Goal: Communication & Community: Share content

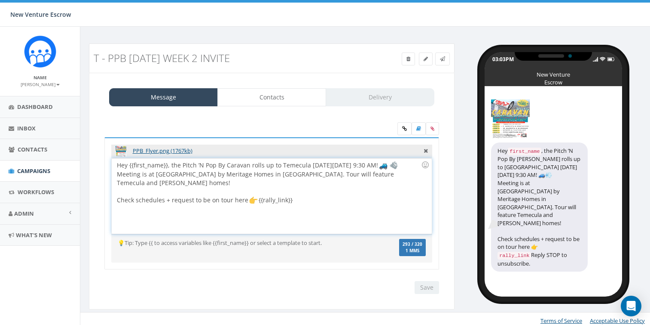
click at [339, 200] on div "Hey {{first_name}}, the Pitch ’N Pop By Caravan rolls up to Temecula next Thurs…" at bounding box center [272, 195] width 320 height 75
click at [426, 149] on icon at bounding box center [426, 150] width 4 height 8
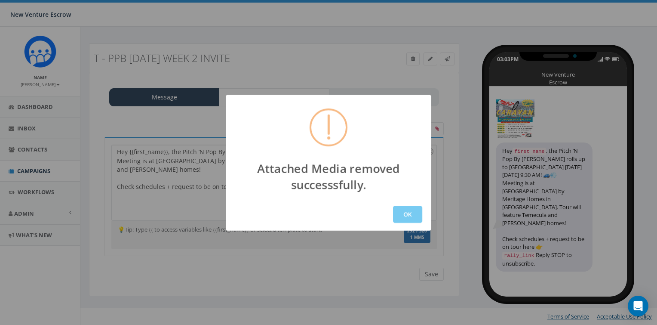
click at [408, 215] on button "OK" at bounding box center [407, 213] width 29 height 17
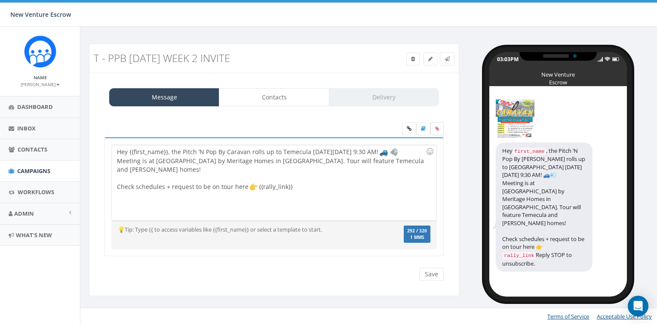
click at [436, 132] on label at bounding box center [436, 128] width 13 height 13
click at [0, 0] on input "file" at bounding box center [0, 0] width 0 height 0
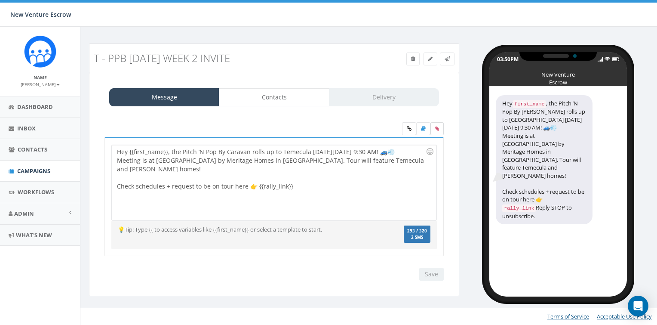
click at [433, 123] on label at bounding box center [436, 128] width 13 height 13
click at [0, 0] on input "file" at bounding box center [0, 0] width 0 height 0
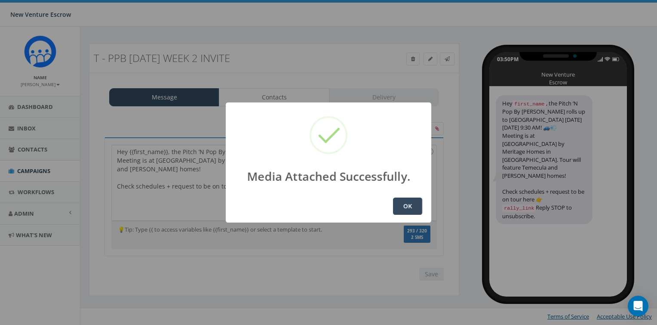
click at [410, 199] on button "OK" at bounding box center [407, 205] width 29 height 17
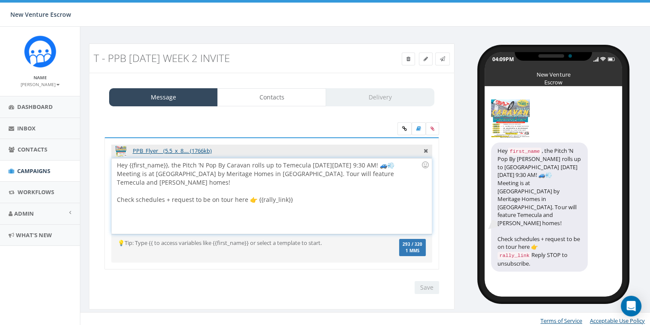
click at [211, 164] on div "Hey {{first_name}}, the Pitch ’N Pop By Caravan rolls up to Temecula next Thurs…" at bounding box center [272, 195] width 320 height 75
click at [258, 169] on div "Hey {{first_name}}, the Pitch ’N Pop By Caravan rolls up to Temecula next Thurs…" at bounding box center [272, 195] width 320 height 75
drag, startPoint x: 248, startPoint y: 165, endPoint x: 278, endPoint y: 167, distance: 29.7
click at [278, 167] on div "Hey {{first_name}}, the Pitch ’N Pop By Caravan rolls up to Temecula next Thurs…" at bounding box center [272, 195] width 320 height 75
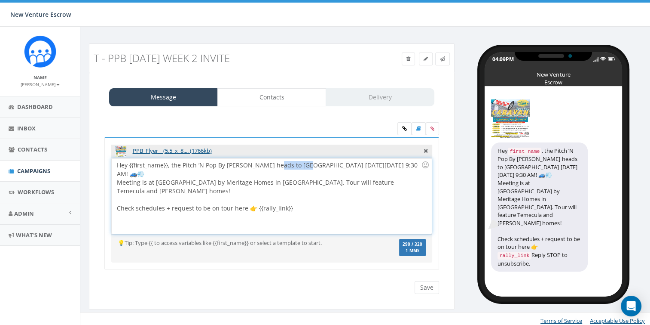
drag, startPoint x: 273, startPoint y: 164, endPoint x: 305, endPoint y: 164, distance: 31.8
click at [305, 164] on div "Hey {{first_name}}, the Pitch ’N Pop By Caravan heads to Temecula next Thursday…" at bounding box center [272, 195] width 320 height 75
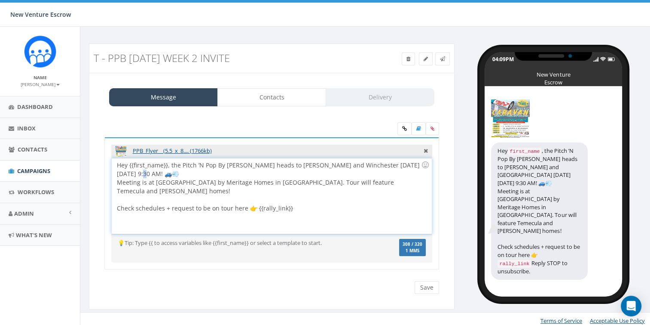
click at [118, 172] on div "Hey {{first_name}}, the Pitch ’N Pop By Caravan heads to E. Murrieta and Winche…" at bounding box center [272, 195] width 320 height 75
click at [411, 183] on div "Hey {{first_name}}, the Pitch ’N Pop By Caravan heads to E. Murrieta and Winche…" at bounding box center [272, 195] width 320 height 75
click at [270, 182] on div "Hey {{first_name}}, the Pitch ’N Pop By Caravan heads to E. Murrieta and Winche…" at bounding box center [272, 195] width 320 height 75
click at [117, 181] on div "Hey {{first_name}}, the Pitch ’N Pop By Caravan heads to E. Murrieta and Winche…" at bounding box center [272, 195] width 320 height 75
click at [392, 182] on div "Hey {{first_name}}, the Pitch ’N Pop By Caravan heads to E. Murrieta and Winche…" at bounding box center [272, 195] width 320 height 75
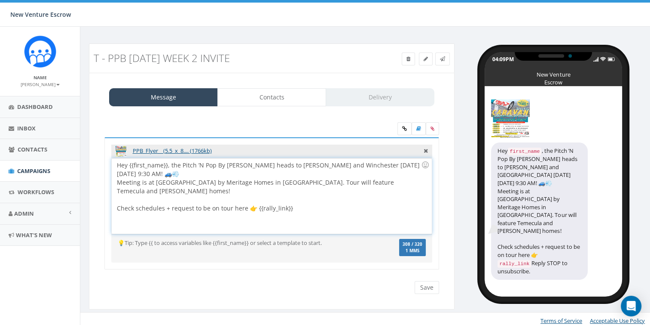
click at [274, 164] on div "Hey {{first_name}}, the Pitch ’N Pop By Caravan heads to E. Murrieta and Winche…" at bounding box center [272, 195] width 320 height 75
drag, startPoint x: 275, startPoint y: 165, endPoint x: 352, endPoint y: 167, distance: 77.4
click at [352, 167] on div "Hey {{first_name}}, the Pitch ’N Pop By Caravan heads to E. Murrieta and Winche…" at bounding box center [272, 195] width 320 height 75
copy div "E. Murrieta and Winchester"
drag, startPoint x: 370, startPoint y: 183, endPoint x: 313, endPoint y: 181, distance: 56.8
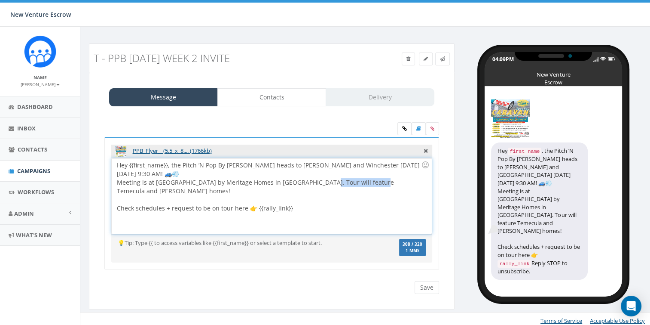
click at [313, 181] on div "Hey {{first_name}}, the Pitch ’N Pop By Caravan heads to E. Murrieta and Winche…" at bounding box center [272, 195] width 320 height 75
click at [418, 195] on div at bounding box center [269, 199] width 304 height 9
click at [405, 196] on div "Hey {{first_name}}, the Pitch ’N Pop By Caravan heads to E. Murrieta and Winche…" at bounding box center [272, 195] width 320 height 75
drag, startPoint x: 276, startPoint y: 165, endPoint x: 328, endPoint y: 165, distance: 52.9
click at [328, 165] on div "Hey {{first_name}}, the Pitch ’N Pop By Caravan heads to E. Murrieta and Winche…" at bounding box center [272, 195] width 320 height 75
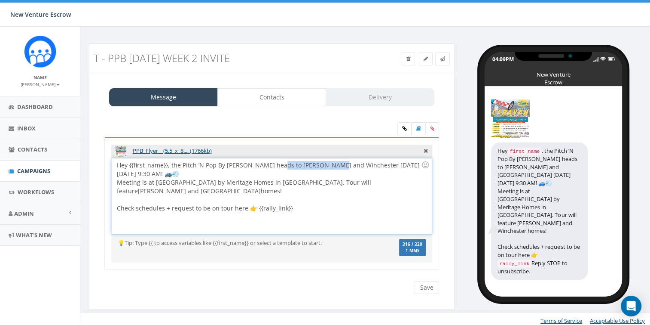
click at [328, 165] on div "Hey {{first_name}}, the Pitch ’N Pop By Caravan heads to E. Murrieta and Winche…" at bounding box center [272, 195] width 320 height 75
drag, startPoint x: 352, startPoint y: 165, endPoint x: 250, endPoint y: 164, distance: 102.3
click at [250, 164] on div "Hey {{first_name}}, the Pitch ’N Pop By Caravan heads to E. Murrieta and Winche…" at bounding box center [272, 195] width 320 height 75
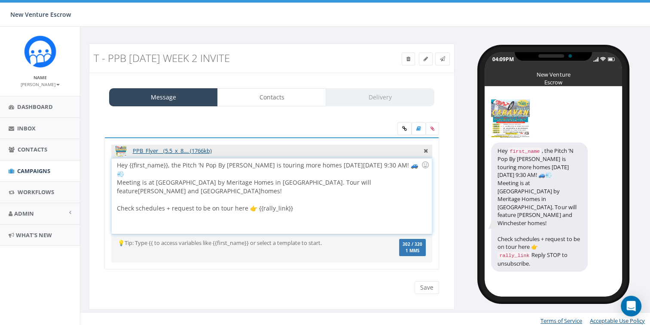
click at [253, 167] on div "Hey {{first_name}}, the Pitch ’N Pop By Caravan is touring more homes next Thur…" at bounding box center [272, 195] width 320 height 75
click at [257, 170] on div "Hey {{first_name}}, the Pitch ’N Pop By Caravan is touring more homes next Thur…" at bounding box center [272, 195] width 320 height 75
click at [297, 174] on div "Hey {{first_name}}, the Pitch ’N Pop By Caravan is touring more homes next Thur…" at bounding box center [272, 195] width 320 height 75
click at [305, 170] on div "Hey {{first_name}}, the Pitch ’N Pop By Caravan is touring more homes next Thur…" at bounding box center [272, 195] width 320 height 75
click at [306, 195] on div "Hey {{first_name}}, the Pitch ’N Pop By Caravan is touring more homes next Thur…" at bounding box center [272, 195] width 320 height 75
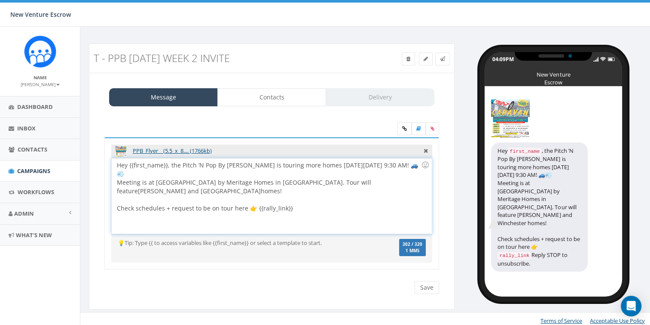
click at [298, 169] on div "Hey {{first_name}}, the Pitch ’N Pop By Caravan is touring more homes next Thur…" at bounding box center [272, 195] width 320 height 75
click at [304, 170] on div "Hey {{first_name}}, the Pitch ’N Pop By Caravan is touring more homes next Thur…" at bounding box center [272, 195] width 320 height 75
click at [240, 90] on link "Contacts" at bounding box center [272, 97] width 109 height 18
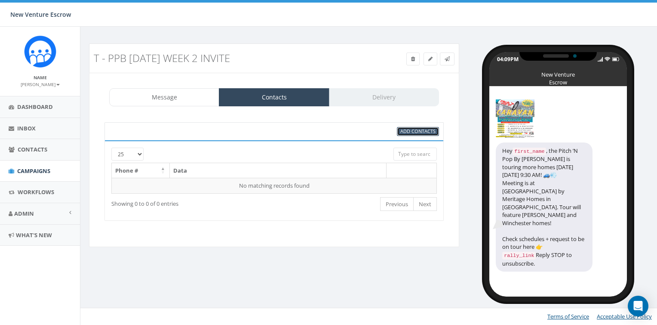
click at [399, 134] on link "Add Contacts" at bounding box center [418, 131] width 42 height 9
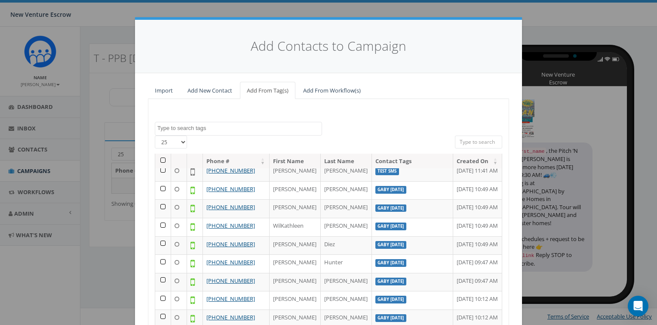
scroll to position [43, 0]
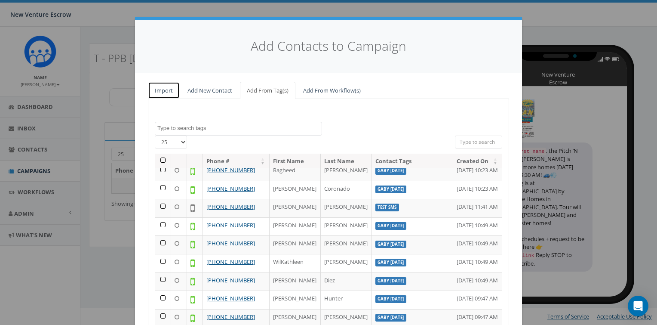
click at [163, 92] on link "Import" at bounding box center [164, 91] width 32 height 18
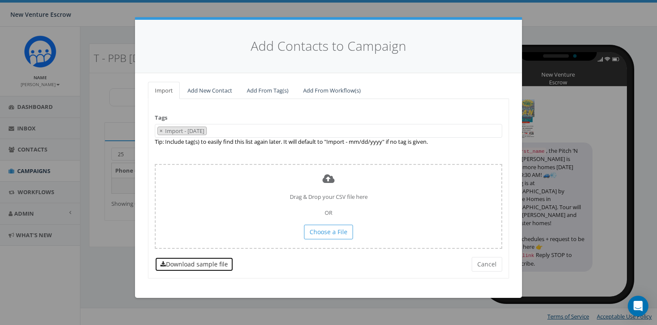
click at [210, 260] on link "Download sample file" at bounding box center [194, 264] width 79 height 15
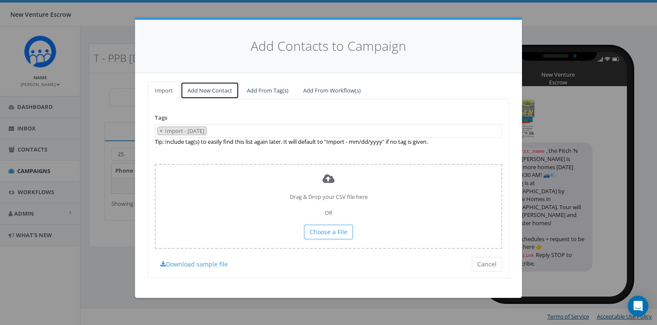
click at [221, 91] on link "Add New Contact" at bounding box center [210, 91] width 58 height 18
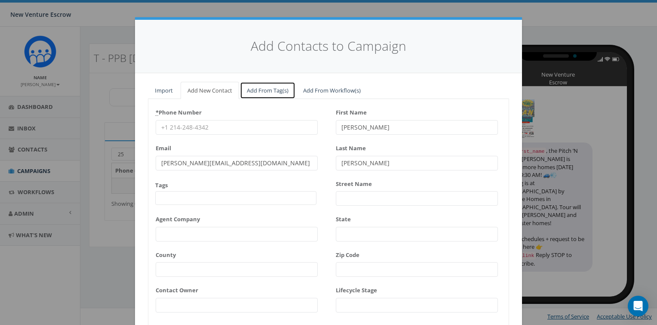
click at [250, 90] on link "Add From Tag(s)" at bounding box center [267, 91] width 55 height 18
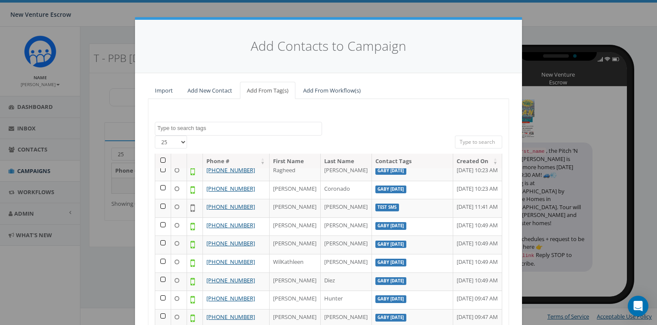
click at [252, 129] on textarea "Search" at bounding box center [239, 128] width 164 height 8
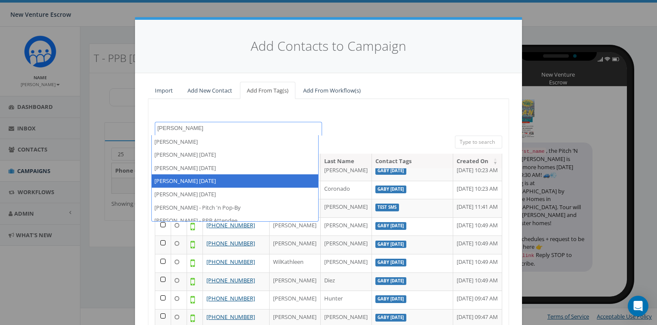
scroll to position [6, 0]
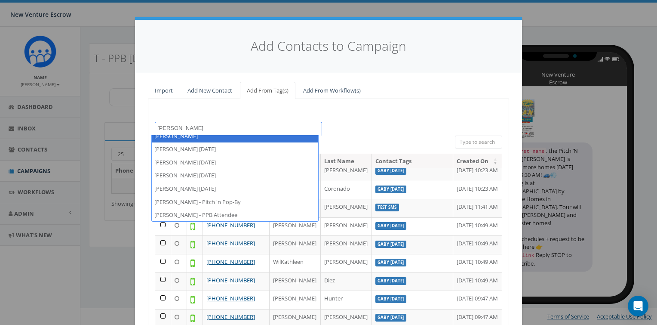
type textarea "tamarra"
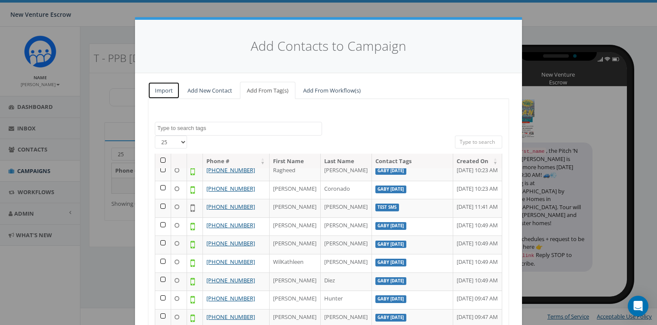
click at [173, 95] on link "Import" at bounding box center [164, 91] width 32 height 18
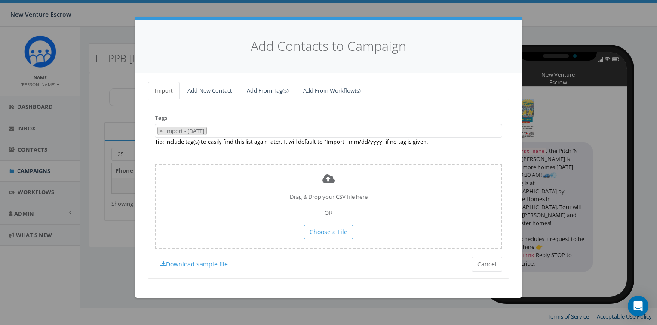
click at [439, 92] on ul "Import Add New Contact Add From Tag(s) Add From Workflow(s)" at bounding box center [328, 91] width 361 height 18
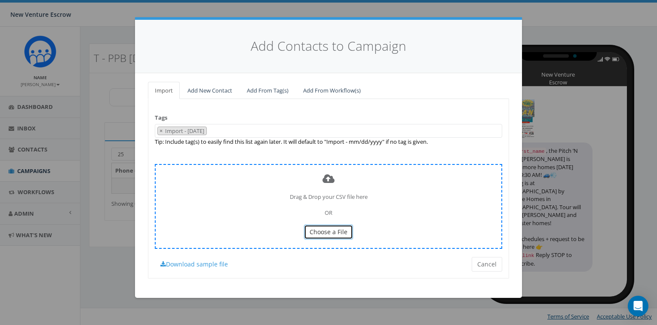
click at [323, 229] on span "Choose a File" at bounding box center [328, 231] width 38 height 8
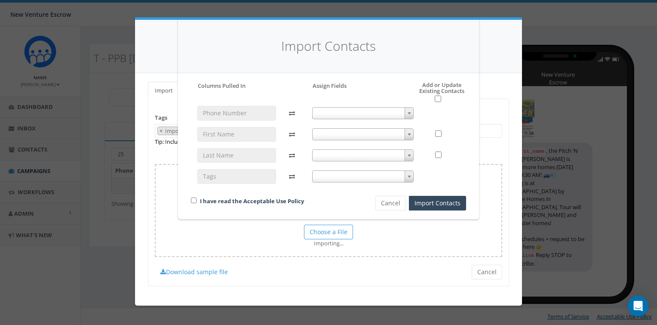
click at [340, 108] on span at bounding box center [363, 113] width 102 height 12
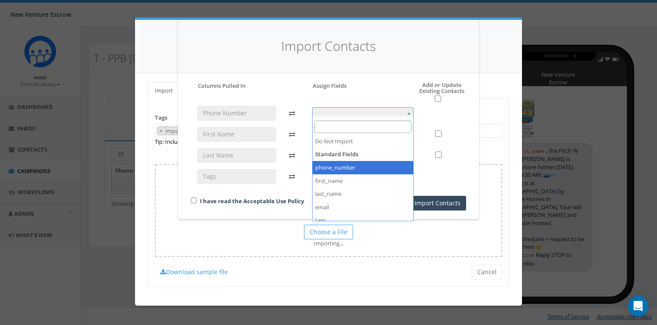
select select "phone_number"
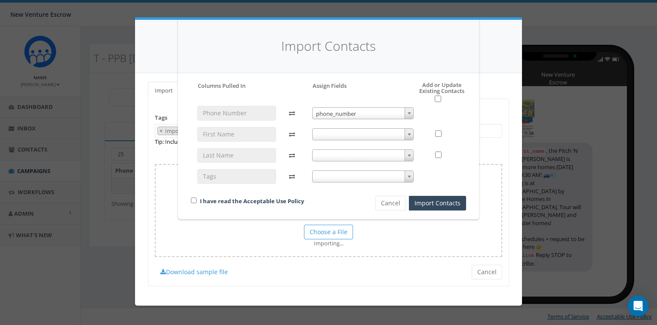
click at [348, 132] on span at bounding box center [363, 134] width 102 height 12
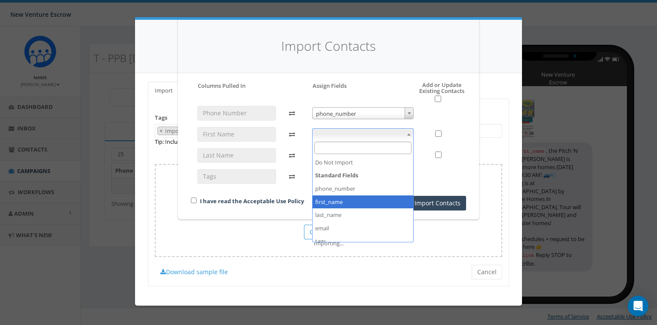
drag, startPoint x: 347, startPoint y: 186, endPoint x: 347, endPoint y: 202, distance: 15.5
select select "first_name"
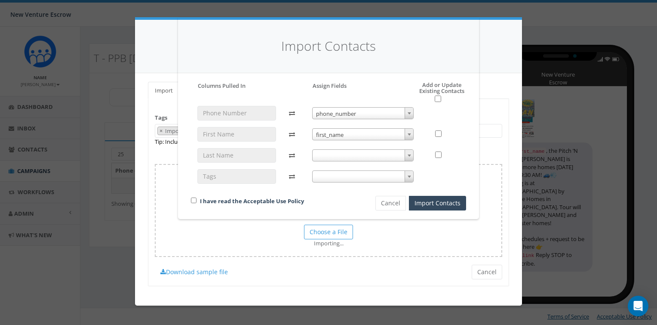
click at [352, 157] on span at bounding box center [363, 155] width 102 height 12
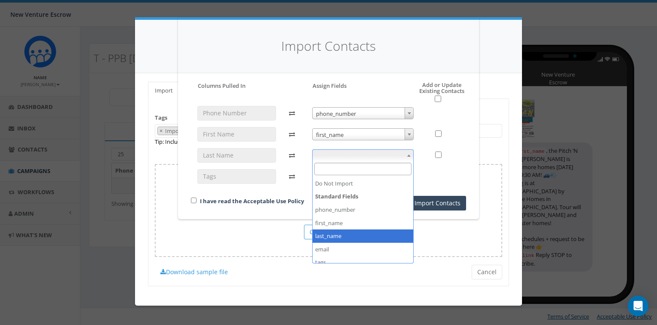
select select "last_name"
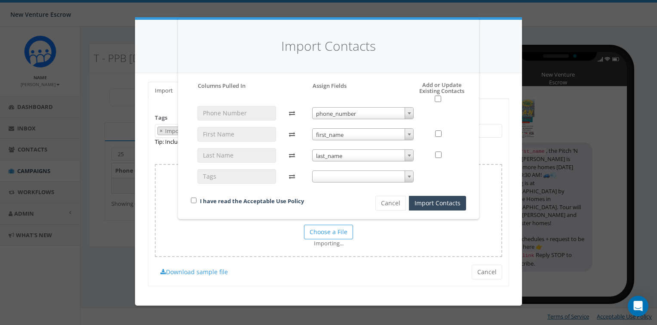
click at [340, 179] on span at bounding box center [363, 176] width 102 height 12
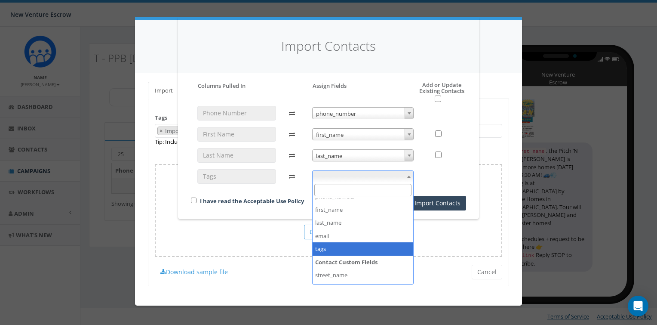
scroll to position [43, 0]
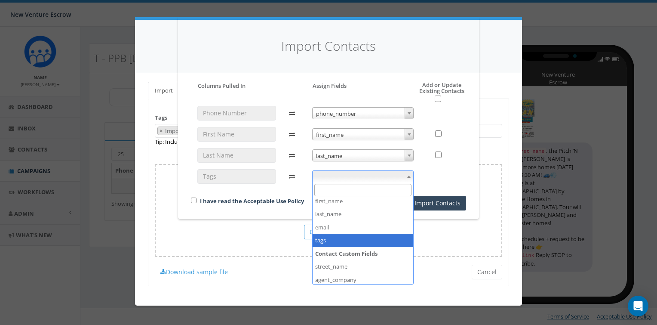
select select "tags"
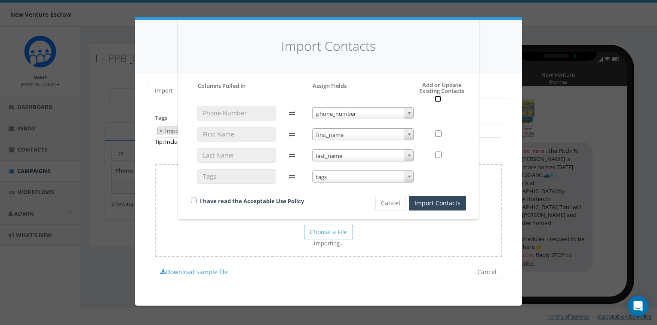
click at [438, 101] on input "checkbox" at bounding box center [438, 98] width 6 height 6
checkbox input "true"
click at [194, 198] on input "checkbox" at bounding box center [194, 200] width 6 height 6
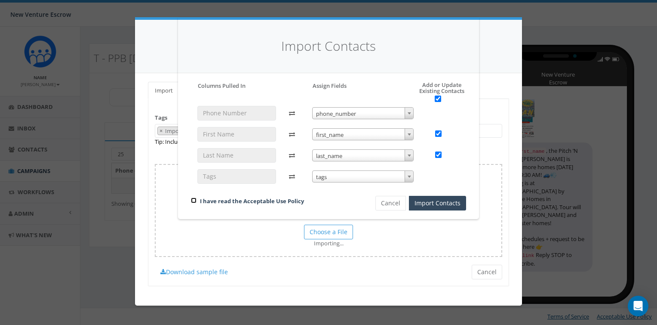
checkbox input "true"
click at [421, 205] on button "Import Contacts" at bounding box center [437, 203] width 57 height 15
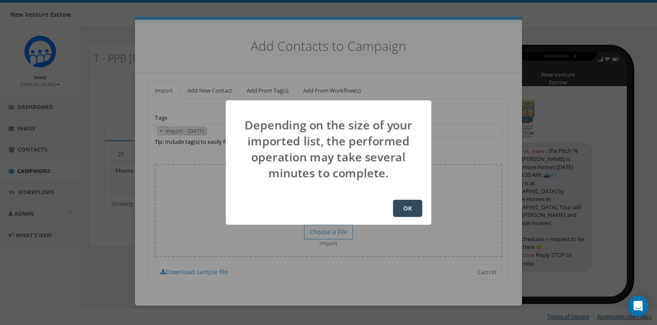
click at [409, 203] on button "OK" at bounding box center [407, 207] width 29 height 17
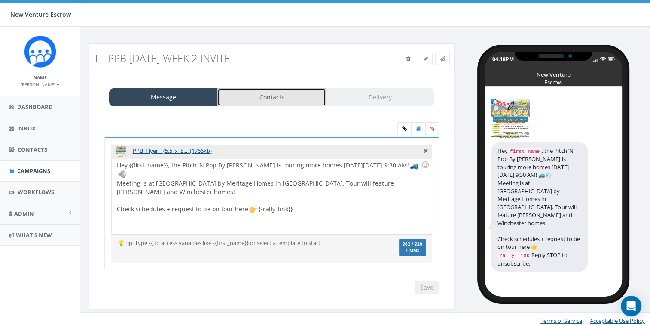
click at [251, 102] on link "Contacts" at bounding box center [272, 97] width 109 height 18
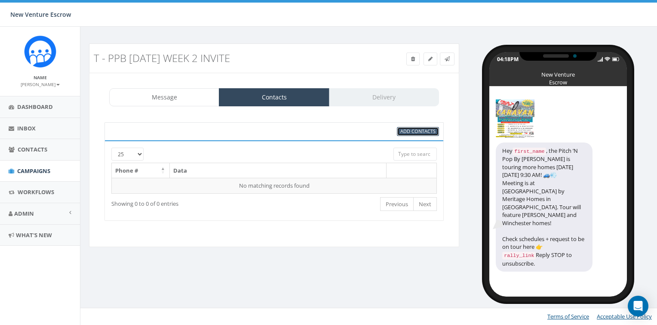
click at [406, 133] on span "Add Contacts" at bounding box center [417, 131] width 35 height 6
click at [429, 130] on span "Add Contacts" at bounding box center [417, 131] width 35 height 6
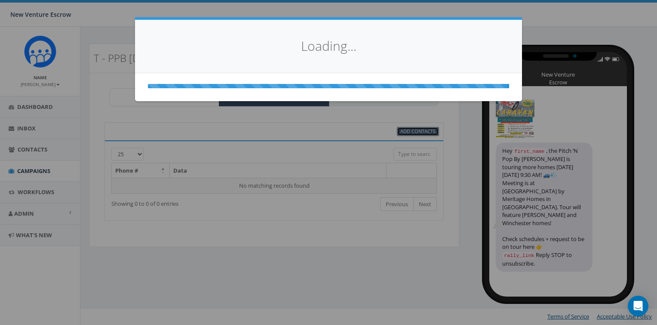
select select
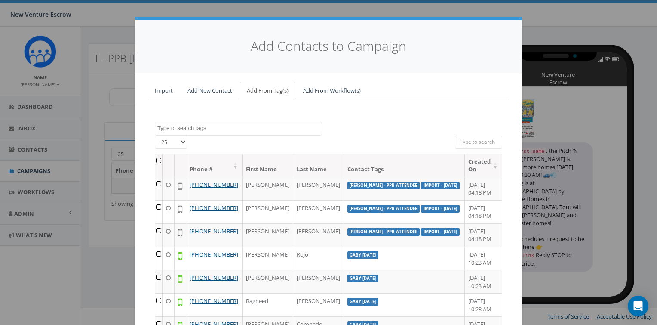
click at [209, 127] on textarea "Search" at bounding box center [239, 128] width 164 height 8
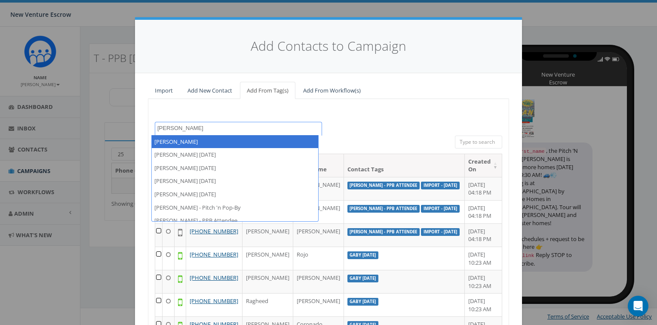
type textarea "tamarra"
click at [410, 101] on div "2024/11/12 Aliso Viejo Anza Auburn August 28 Test Auto-Bot Banning Beaumont Bec…" at bounding box center [328, 243] width 361 height 288
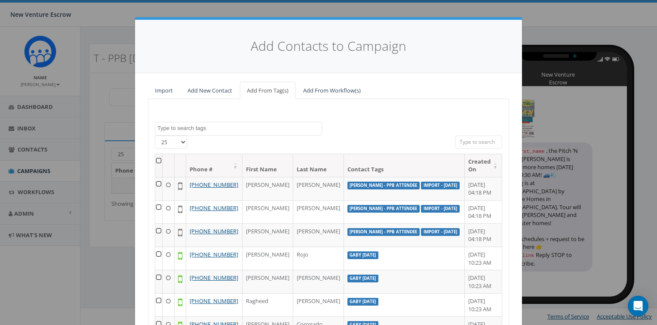
click at [242, 124] on textarea "Search" at bounding box center [239, 128] width 164 height 8
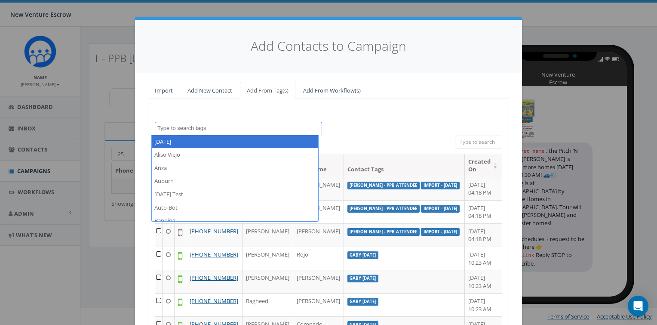
click at [245, 129] on textarea "Search" at bounding box center [239, 128] width 164 height 8
click at [245, 129] on textarea "t" at bounding box center [239, 128] width 164 height 8
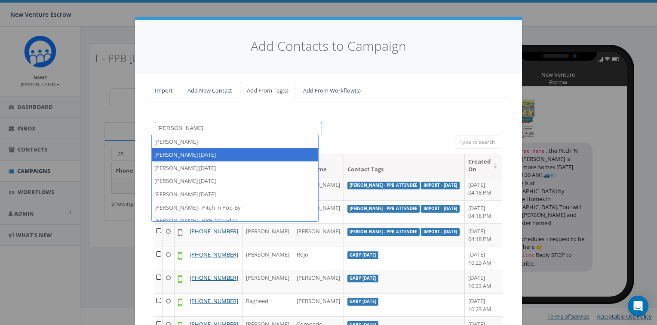
scroll to position [6, 0]
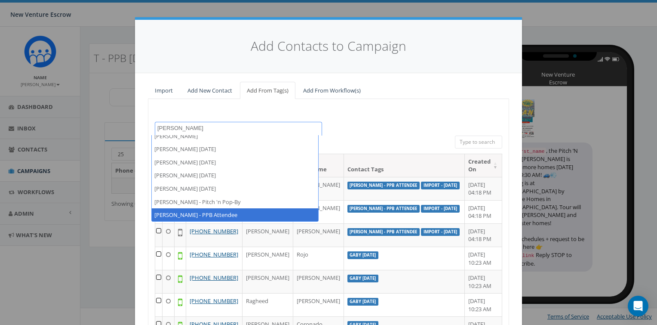
type textarea "[PERSON_NAME]"
select select "[PERSON_NAME] - PPB Attendee"
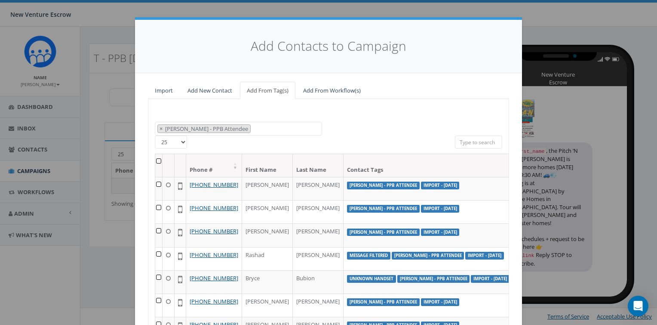
click at [156, 160] on th at bounding box center [158, 165] width 7 height 23
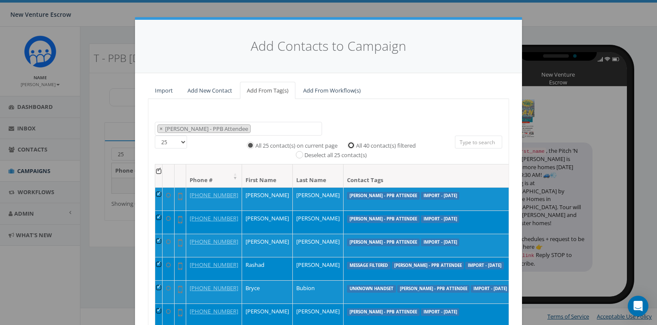
click at [350, 143] on input "All 40 contact(s) filtered" at bounding box center [353, 144] width 6 height 6
radio input "true"
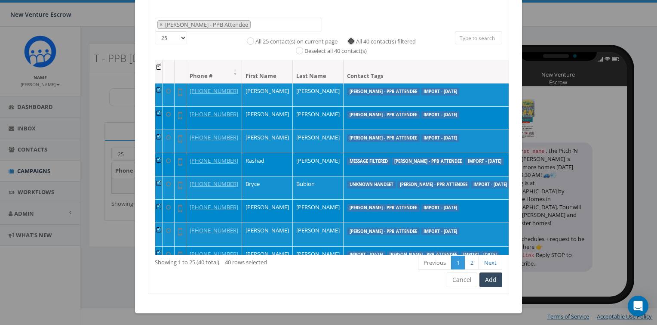
scroll to position [86, 0]
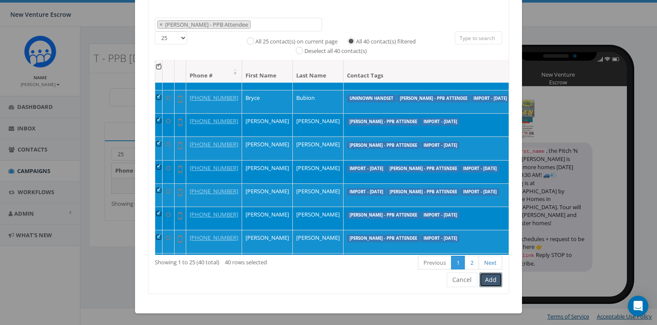
click at [484, 274] on button "Add" at bounding box center [490, 279] width 23 height 15
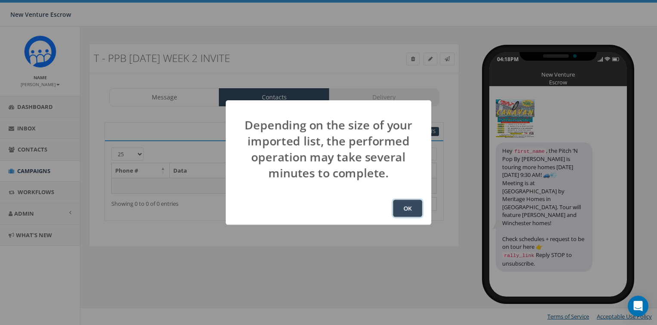
click at [401, 211] on button "OK" at bounding box center [407, 207] width 29 height 17
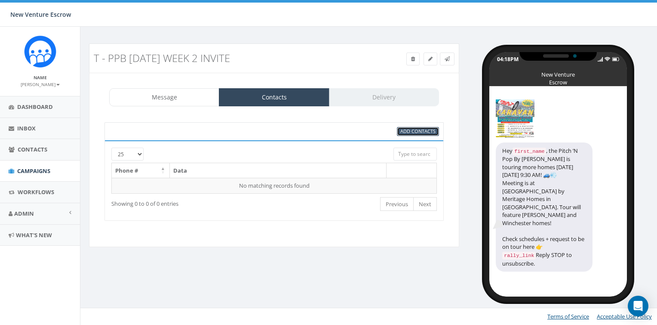
click at [416, 132] on span "Add Contacts" at bounding box center [417, 131] width 35 height 6
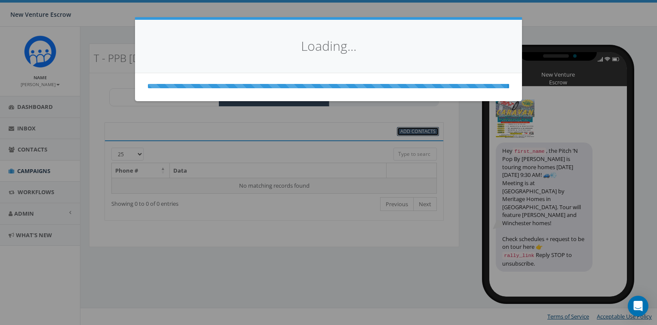
select select
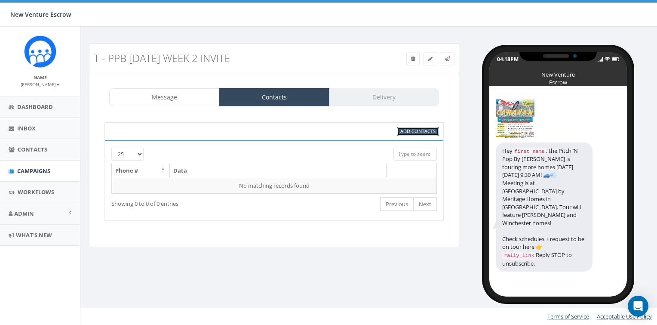
click at [411, 128] on span "Add Contacts" at bounding box center [417, 131] width 35 height 6
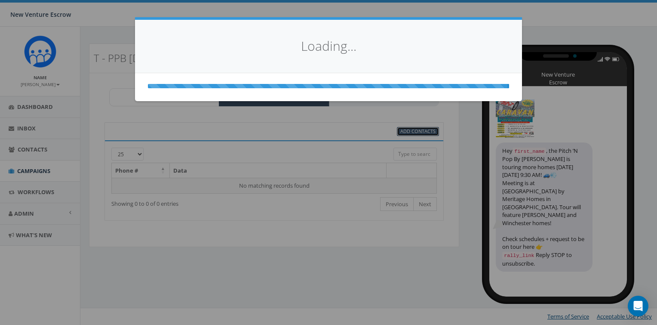
select select
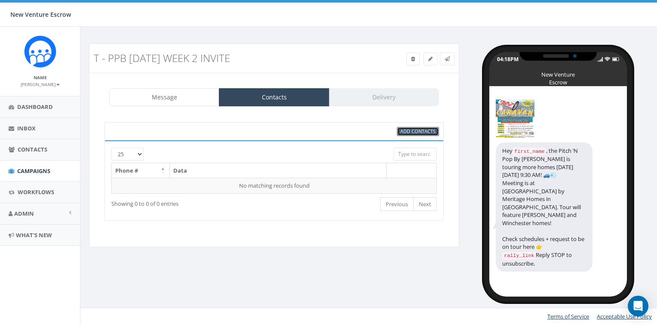
click at [404, 132] on span "Add Contacts" at bounding box center [417, 131] width 35 height 6
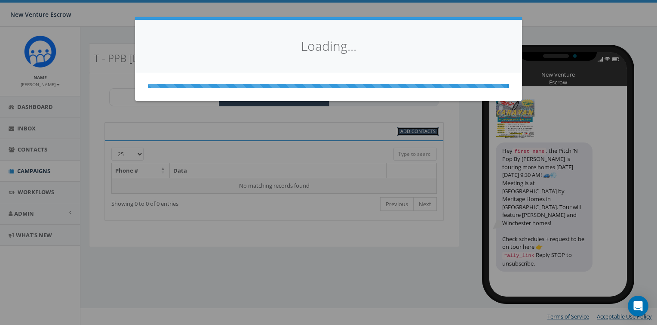
select select
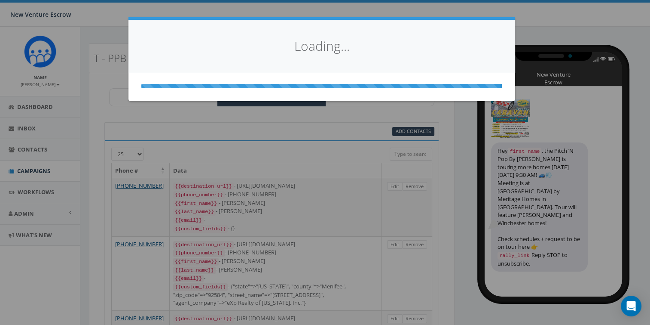
select select
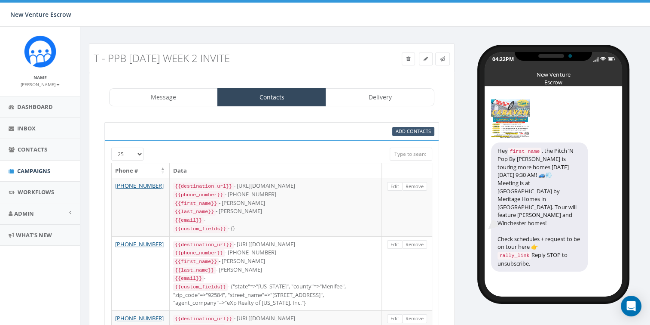
click at [405, 126] on div "Add Contacts" at bounding box center [271, 131] width 335 height 18
click at [406, 129] on span "Add Contacts" at bounding box center [413, 131] width 35 height 6
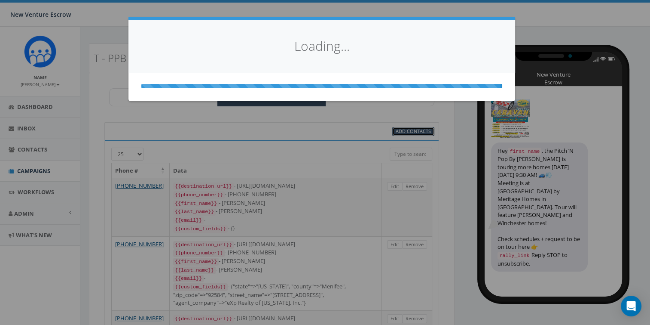
select select
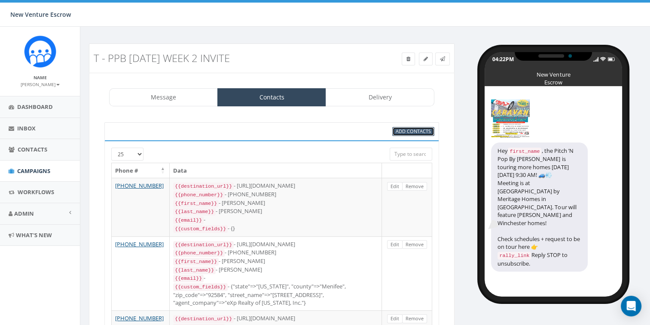
click at [418, 132] on span "Add Contacts" at bounding box center [413, 131] width 35 height 6
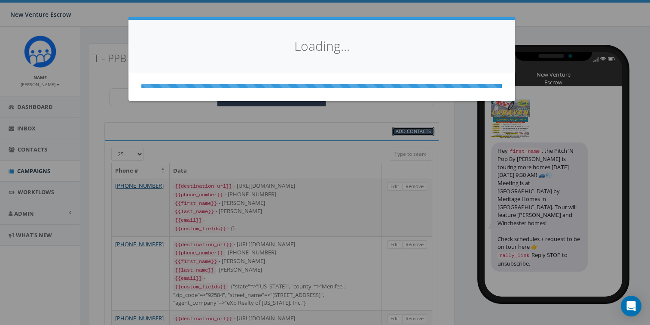
select select
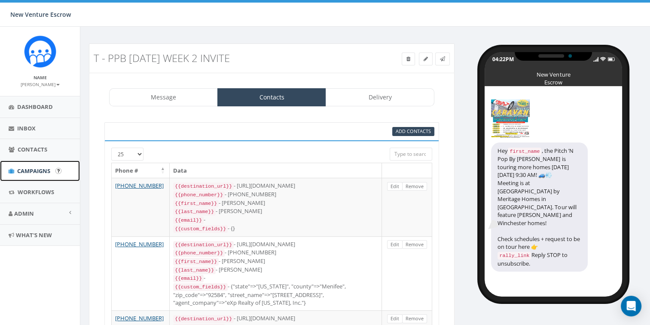
click at [49, 169] on span "Campaigns" at bounding box center [33, 171] width 33 height 8
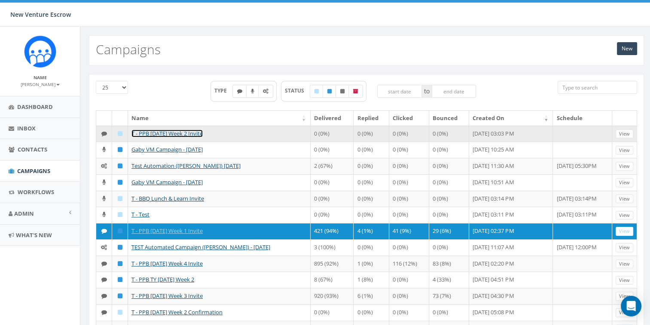
click at [180, 133] on link "T - PPB [DATE] Week 2 Invite" at bounding box center [167, 133] width 71 height 8
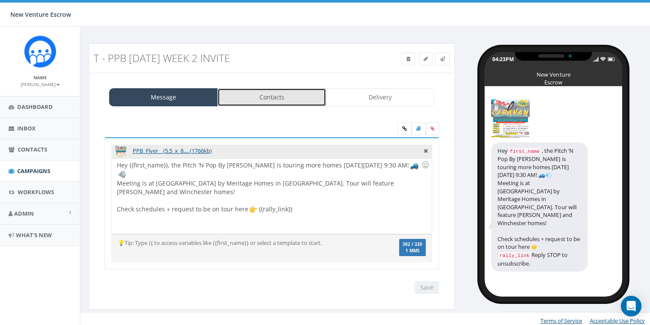
click at [296, 91] on link "Contacts" at bounding box center [272, 97] width 109 height 18
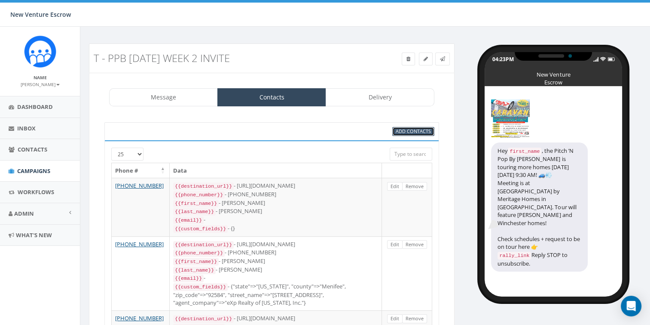
click at [398, 134] on link "Add Contacts" at bounding box center [413, 131] width 42 height 9
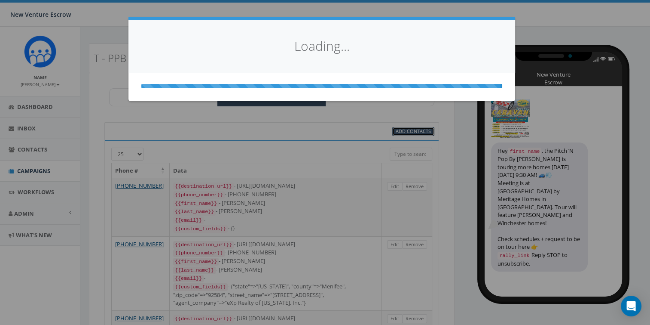
select select
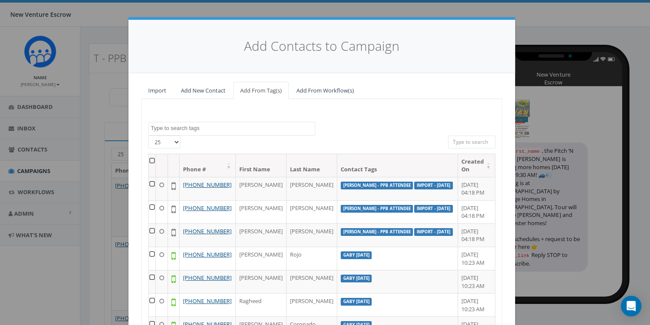
click at [202, 124] on textarea "Search" at bounding box center [233, 128] width 164 height 8
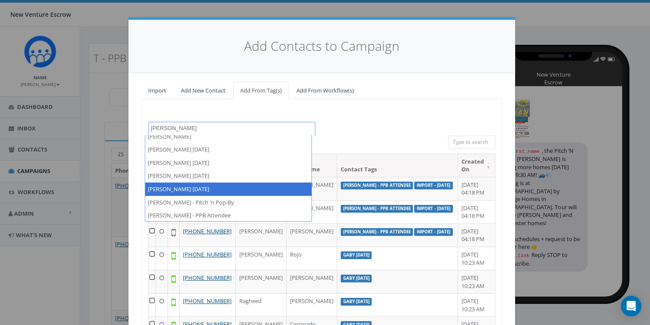
scroll to position [6, 0]
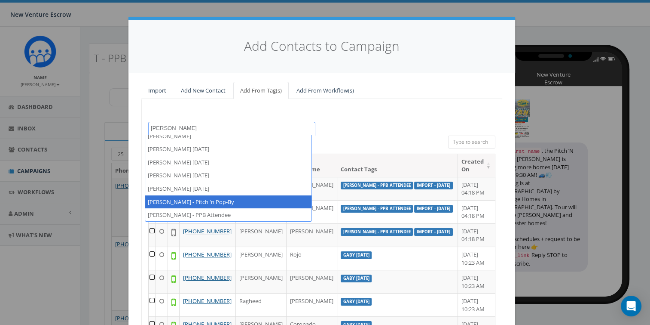
type textarea "[PERSON_NAME]"
select select "[PERSON_NAME] - Pitch 'n Pop-By"
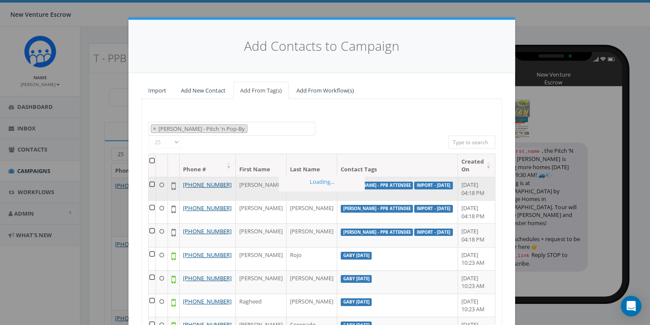
scroll to position [2543, 0]
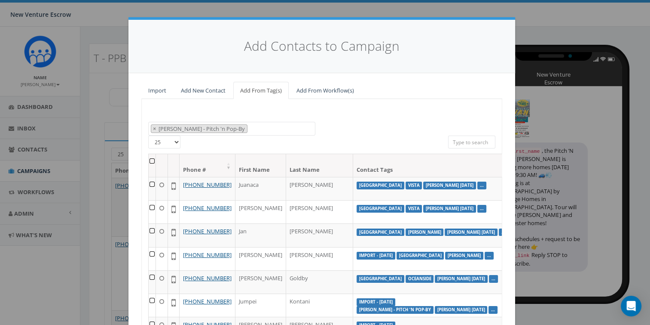
click at [149, 162] on th at bounding box center [152, 165] width 7 height 23
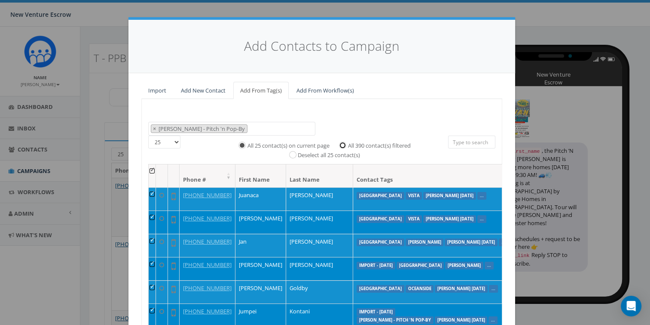
click at [343, 145] on input "All 390 contact(s) filtered" at bounding box center [345, 144] width 6 height 6
radio input "true"
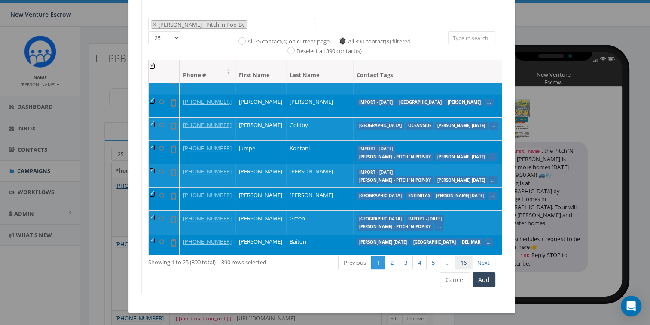
scroll to position [129, 0]
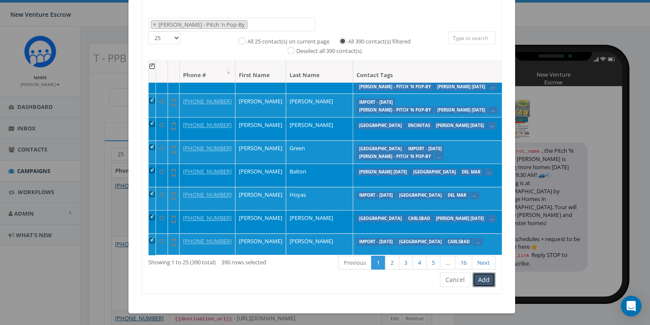
click at [483, 279] on button "Add" at bounding box center [484, 279] width 23 height 15
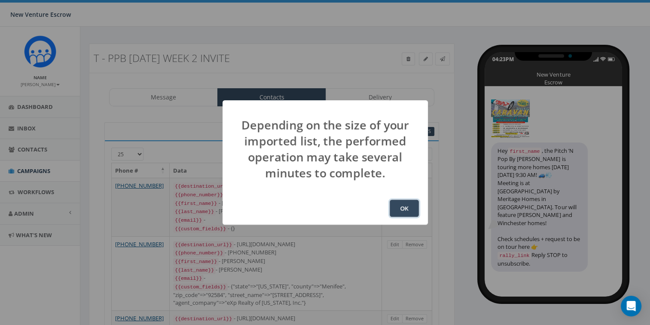
click at [415, 205] on button "OK" at bounding box center [404, 207] width 29 height 17
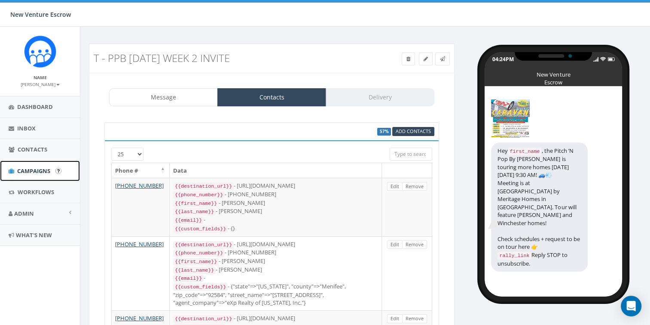
click at [41, 170] on span "Campaigns" at bounding box center [33, 171] width 33 height 8
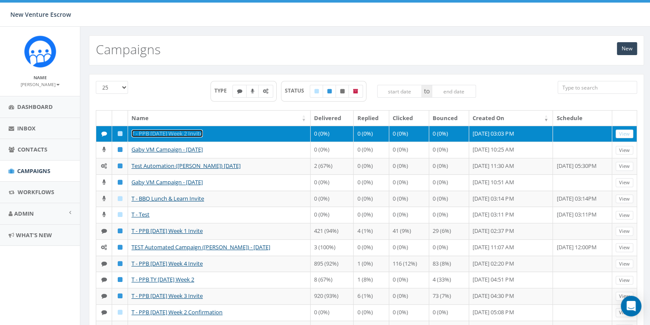
click at [172, 130] on link "T - PPB [DATE] Week 2 Invite" at bounding box center [167, 133] width 71 height 8
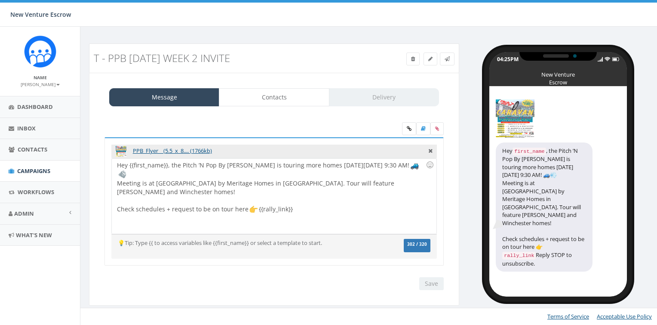
click at [304, 110] on div "Message Contacts Delivery PPB_Flyer__(5.5_x_8.... (1766kb) Hey {{first_name}}, …" at bounding box center [274, 189] width 370 height 233
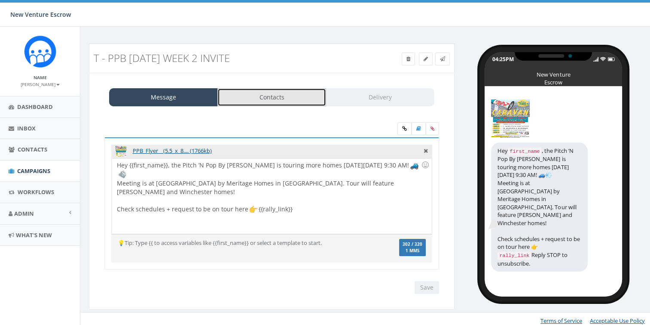
click at [301, 100] on link "Contacts" at bounding box center [272, 97] width 109 height 18
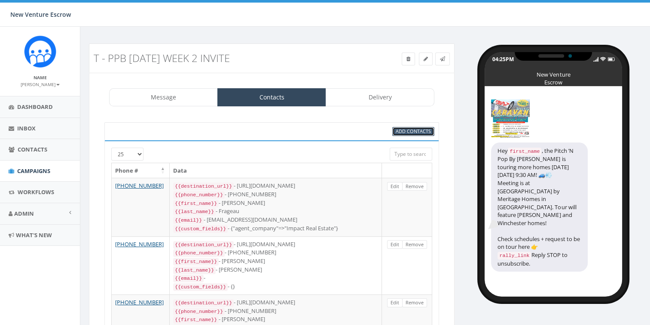
click at [412, 128] on span "Add Contacts" at bounding box center [413, 131] width 35 height 6
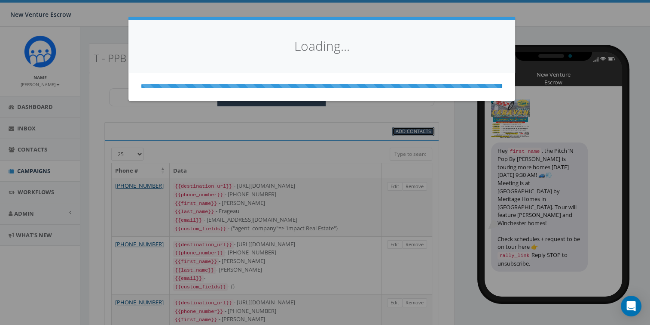
select select
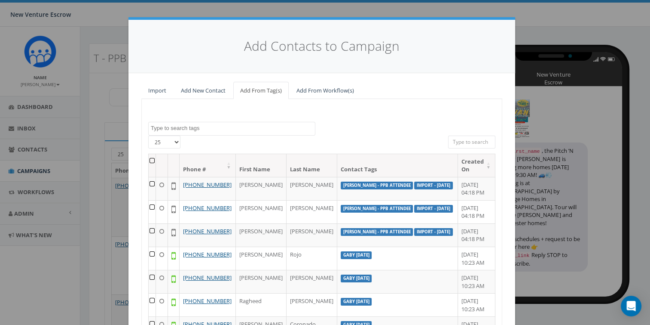
click at [261, 134] on span at bounding box center [231, 129] width 167 height 14
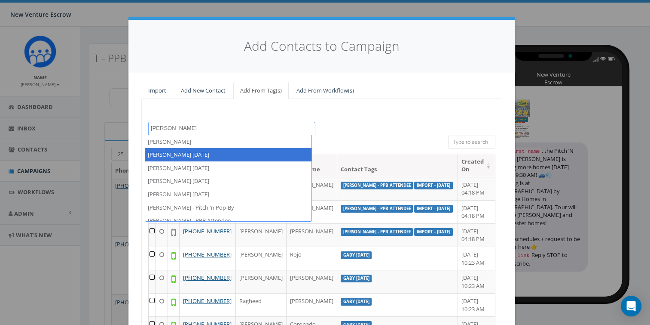
scroll to position [6, 0]
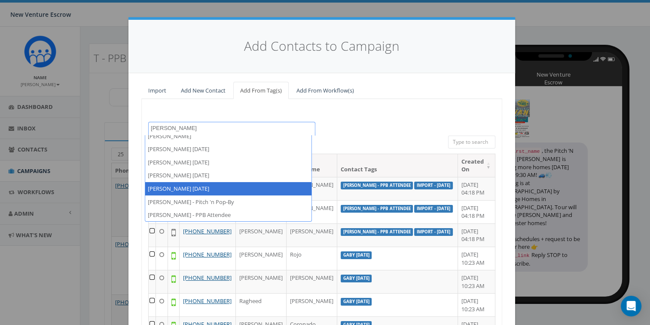
type textarea "[PERSON_NAME]"
select select "[PERSON_NAME] [DATE]"
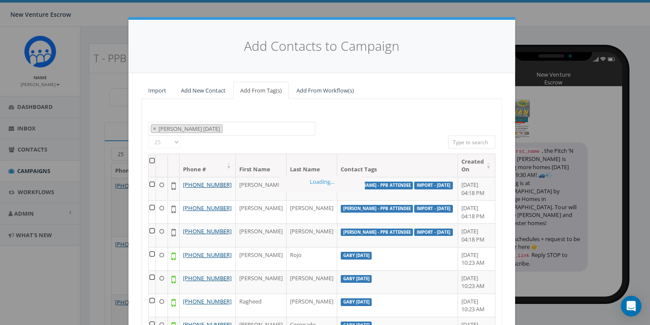
scroll to position [94, 0]
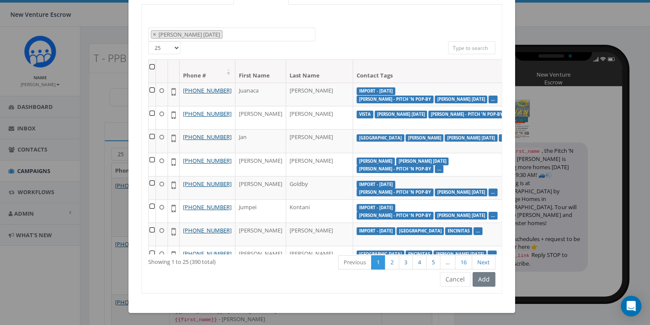
click at [150, 69] on th at bounding box center [152, 71] width 7 height 23
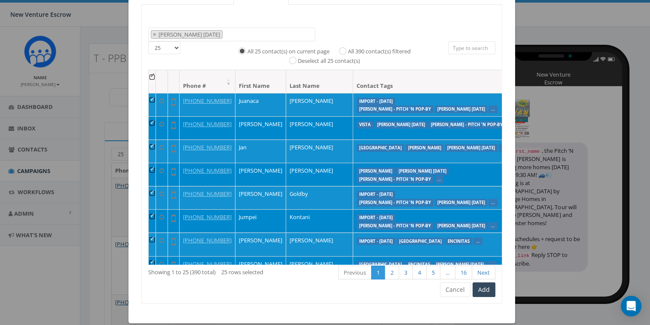
click at [150, 66] on div "25 50 100 All 25 contact(s) on current page All 390 contact(s) filtered Deselec…" at bounding box center [322, 55] width 360 height 28
click at [342, 49] on input "All 390 contact(s) filtered" at bounding box center [345, 50] width 6 height 6
radio input "true"
click at [484, 290] on button "Add" at bounding box center [484, 289] width 23 height 15
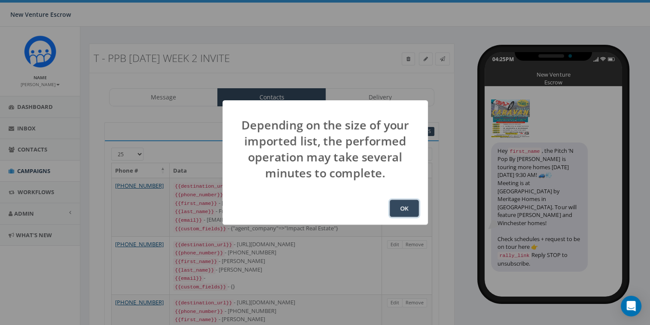
click at [408, 211] on button "OK" at bounding box center [404, 207] width 29 height 17
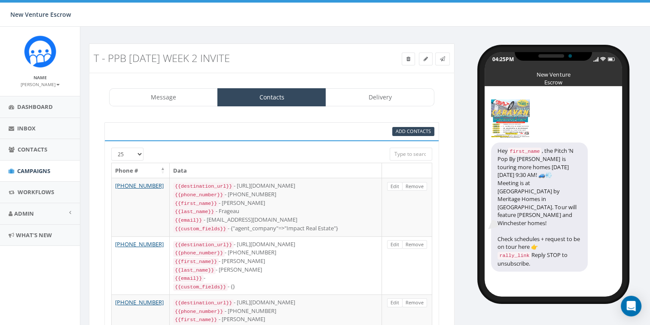
scroll to position [113, 0]
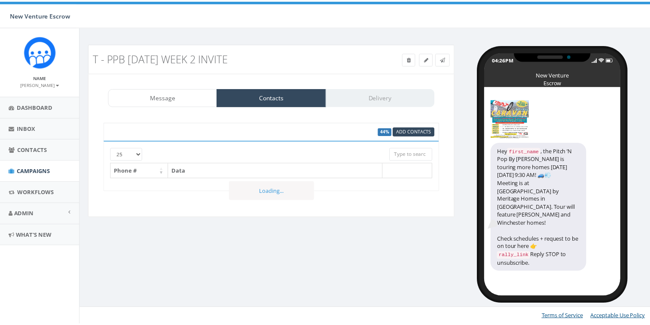
scroll to position [113, 0]
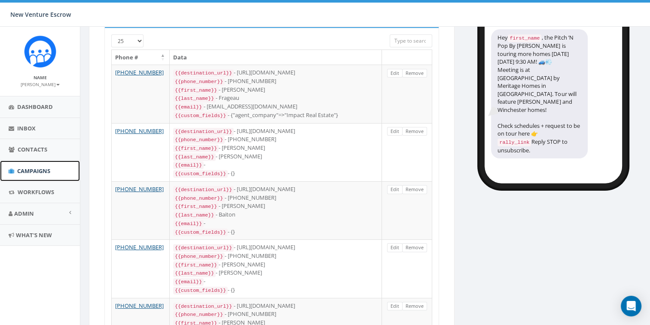
click at [31, 170] on span "Campaigns" at bounding box center [33, 171] width 33 height 8
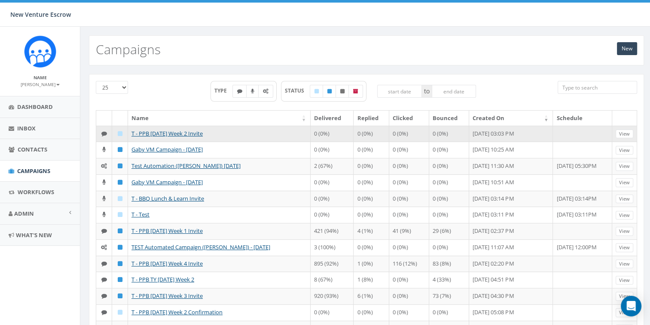
click at [162, 126] on td "T - PPB [DATE] Week 2 Invite" at bounding box center [219, 134] width 183 height 16
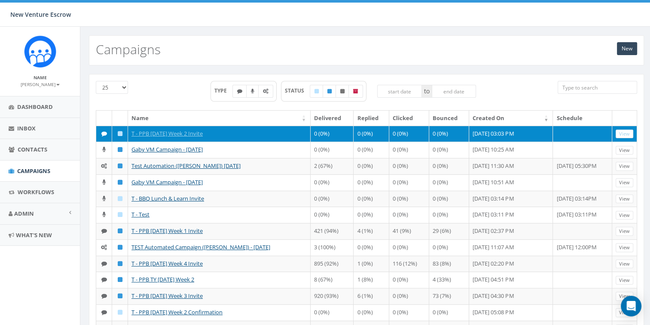
click at [167, 127] on td "T - PPB [DATE] Week 2 Invite" at bounding box center [219, 134] width 183 height 16
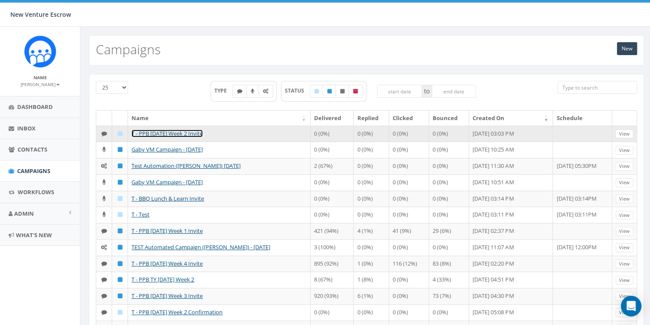
click at [169, 130] on link "T - PPB [DATE] Week 2 Invite" at bounding box center [167, 133] width 71 height 8
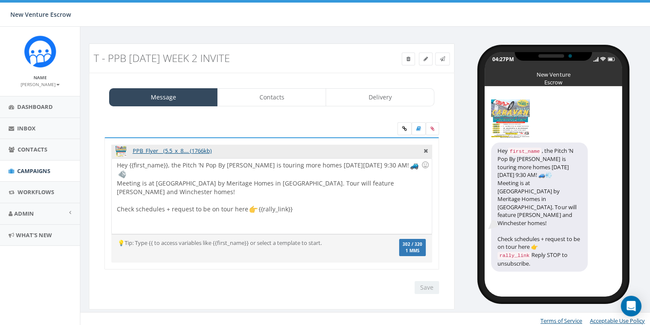
click at [304, 202] on div "Hey {{first_name}}, the Pitch ’N Pop By [PERSON_NAME] is touring more homes [DA…" at bounding box center [272, 195] width 320 height 75
click at [399, 166] on div "Hey {{first_name}}, the Pitch ’N Pop By Caravan is touring more homes next Thur…" at bounding box center [272, 195] width 320 height 75
click at [371, 185] on div "Hey {{first_name}}, the Pitch ’N Pop By Caravan is touring more homes next Thur…" at bounding box center [272, 195] width 320 height 75
click at [361, 196] on div at bounding box center [269, 200] width 304 height 9
click at [285, 98] on link "Contacts" at bounding box center [272, 97] width 109 height 18
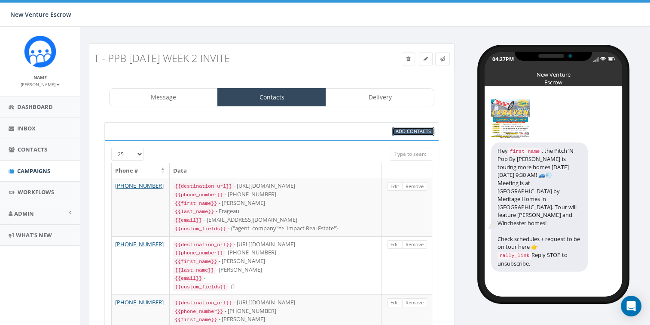
click at [410, 132] on span "Add Contacts" at bounding box center [413, 131] width 35 height 6
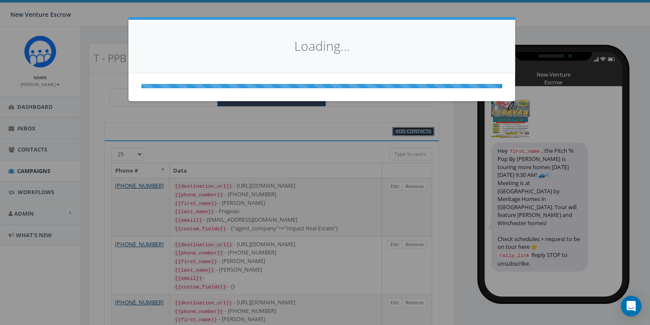
select select
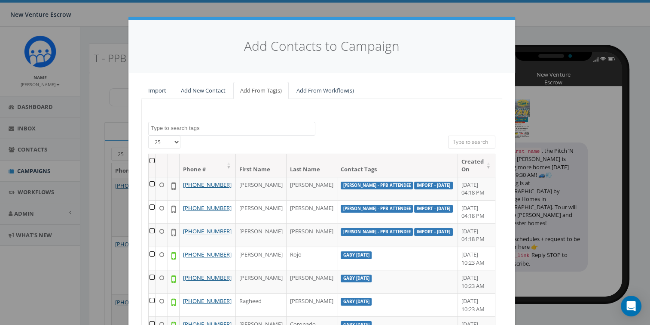
click at [211, 129] on textarea "Search" at bounding box center [233, 128] width 164 height 8
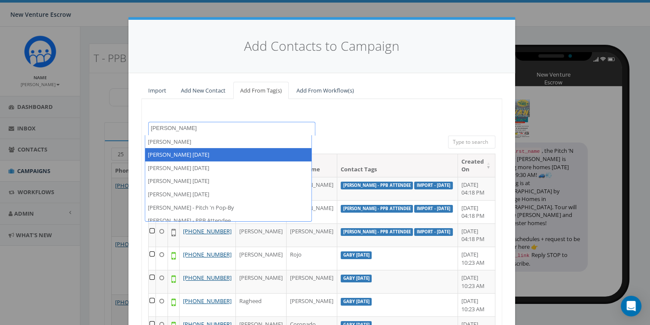
type textarea "tamarra"
select select "[PERSON_NAME] [DATE]"
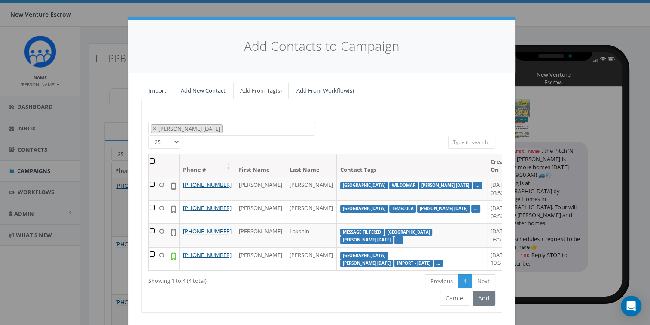
click at [150, 160] on th at bounding box center [152, 165] width 7 height 23
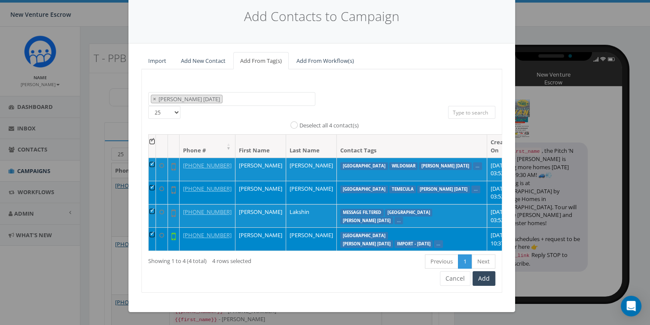
scroll to position [60, 0]
click at [486, 279] on button "Add" at bounding box center [484, 278] width 23 height 15
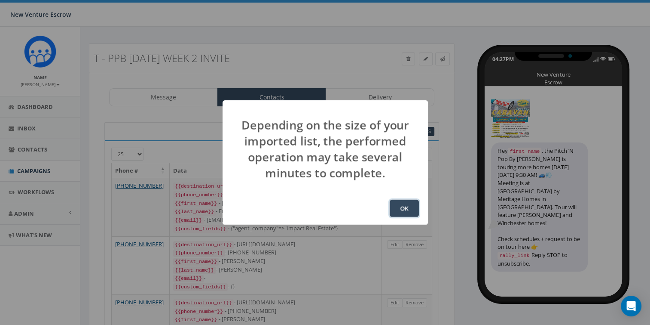
click at [401, 204] on button "OK" at bounding box center [404, 207] width 29 height 17
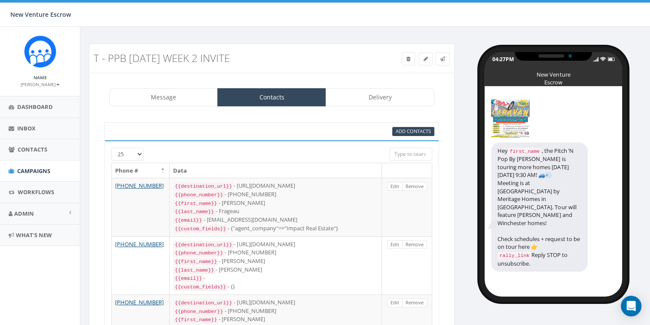
scroll to position [113, 0]
click at [420, 126] on div "Add Contacts" at bounding box center [271, 131] width 335 height 18
click at [423, 128] on span "Add Contacts" at bounding box center [413, 131] width 35 height 6
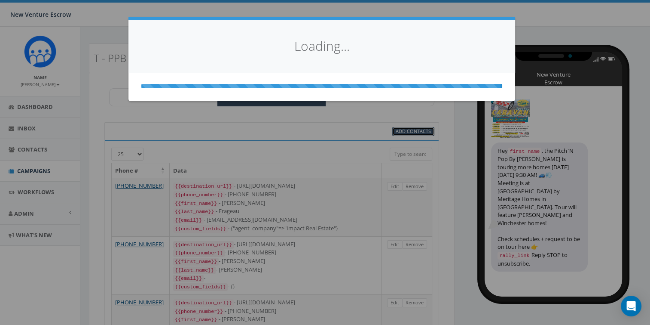
select select
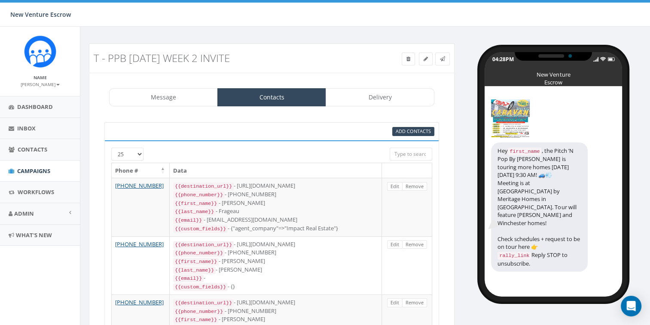
click at [411, 135] on div "Add Contacts" at bounding box center [271, 131] width 335 height 18
click at [411, 134] on link "Add Contacts" at bounding box center [413, 131] width 42 height 9
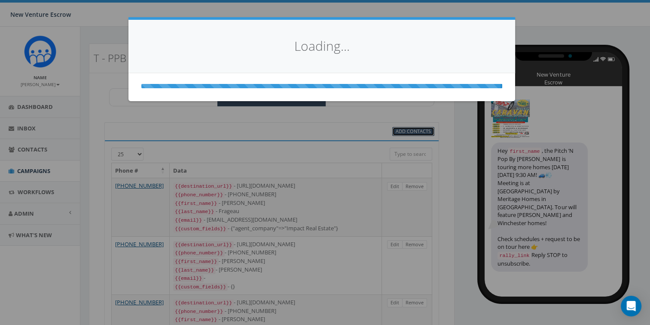
select select
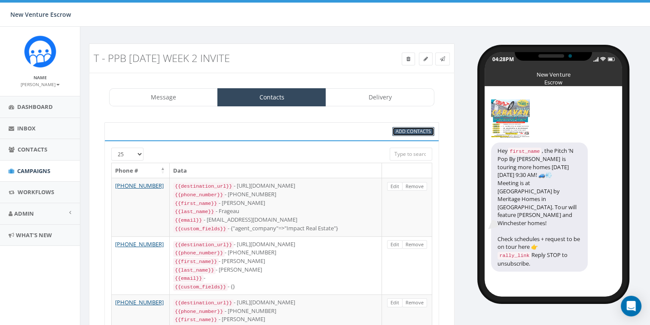
click at [413, 133] on span "Add Contacts" at bounding box center [413, 131] width 35 height 6
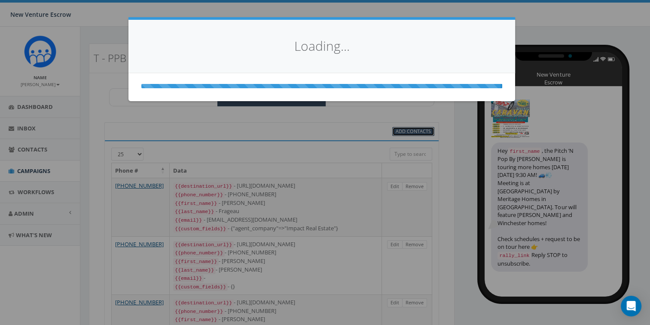
select select
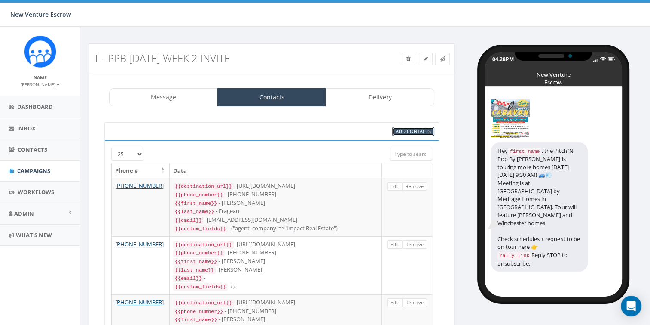
click at [417, 129] on span "Add Contacts" at bounding box center [413, 131] width 35 height 6
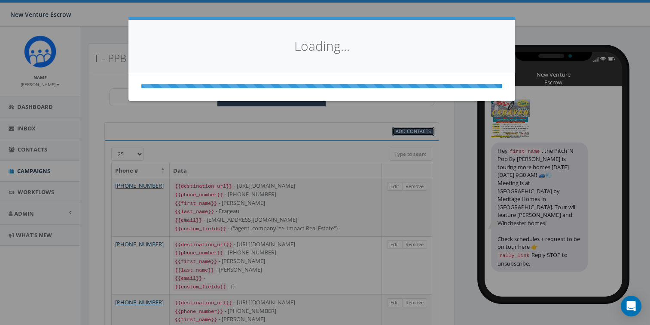
select select
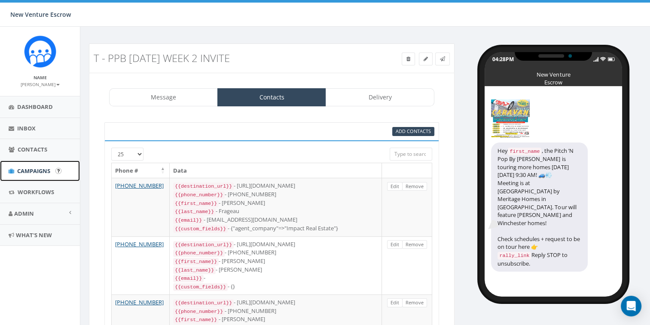
click at [41, 175] on link "Campaigns" at bounding box center [40, 170] width 80 height 21
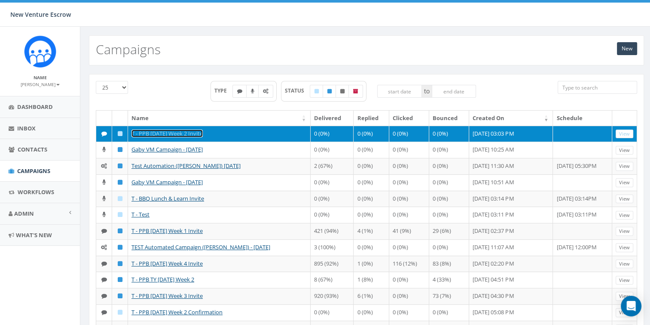
click at [190, 134] on link "T - PPB [DATE] Week 2 Invite" at bounding box center [167, 133] width 71 height 8
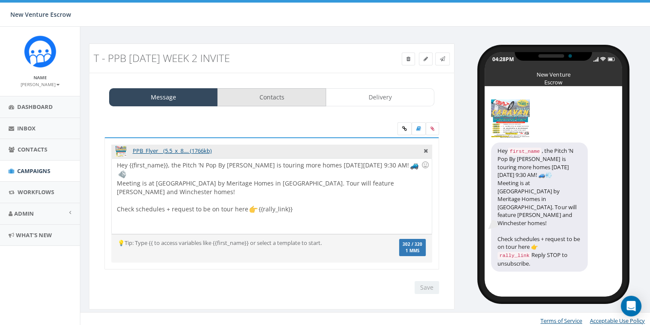
click at [286, 105] on div "Message Contacts Delivery PPB_Flyer__(5.5_x_8.... (1766kb) Hey {{first_name}}, …" at bounding box center [272, 191] width 366 height 237
click at [283, 103] on link "Contacts" at bounding box center [272, 97] width 109 height 18
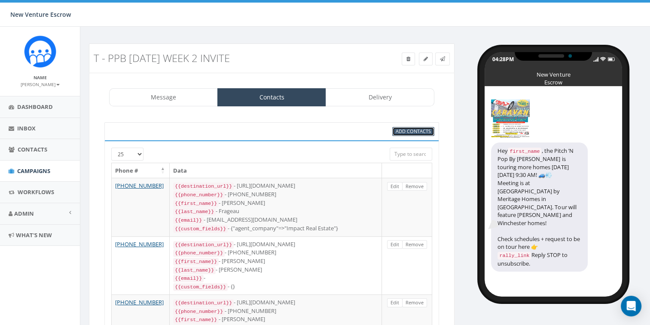
click at [411, 134] on link "Add Contacts" at bounding box center [413, 131] width 42 height 9
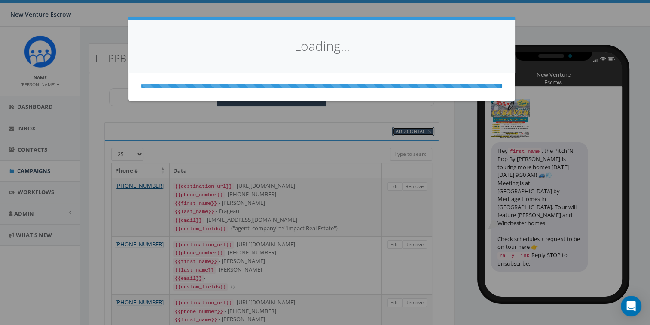
select select
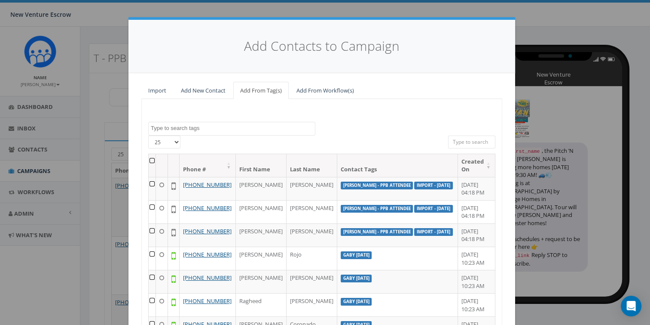
click at [207, 127] on textarea "Search" at bounding box center [233, 128] width 164 height 8
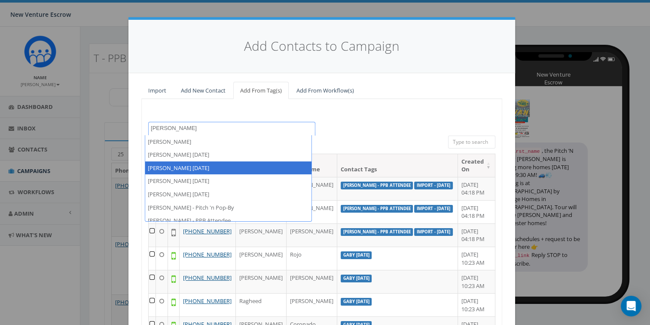
type textarea "tamarra"
select select "Tamarra August 26 2025"
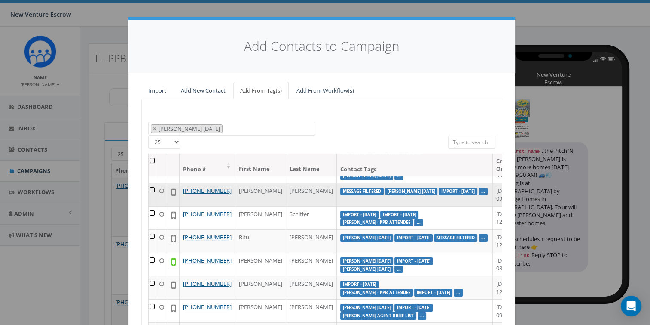
scroll to position [86, 0]
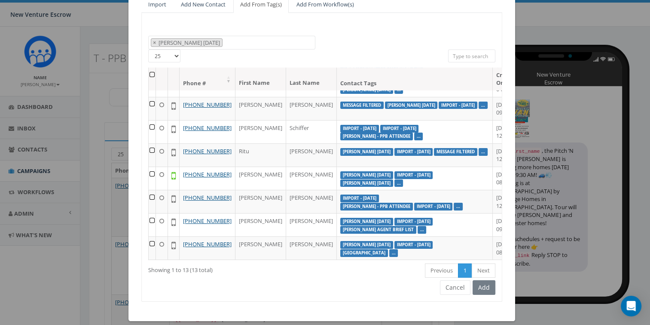
click at [150, 75] on th at bounding box center [152, 78] width 7 height 23
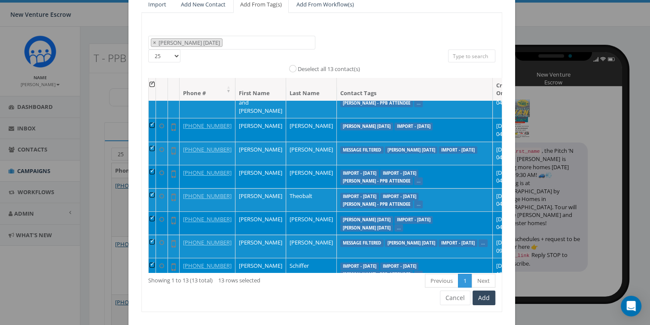
scroll to position [0, 0]
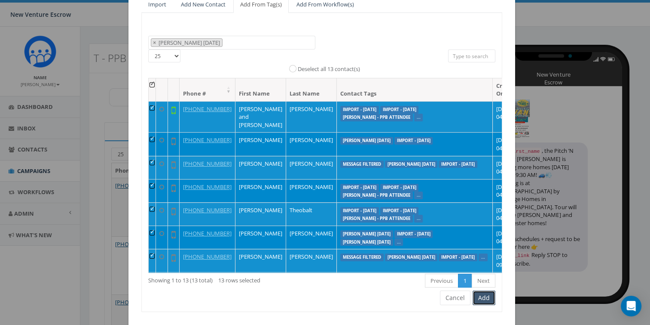
click at [486, 298] on button "Add" at bounding box center [484, 297] width 23 height 15
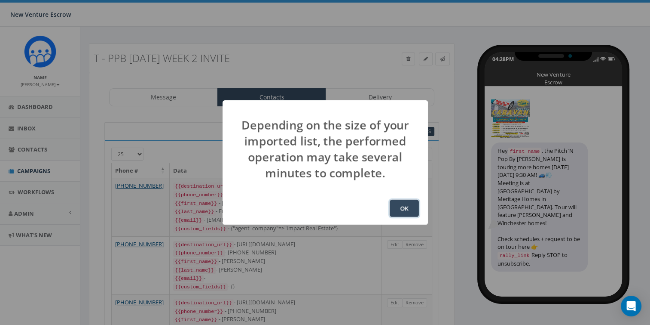
click at [400, 213] on button "OK" at bounding box center [404, 207] width 29 height 17
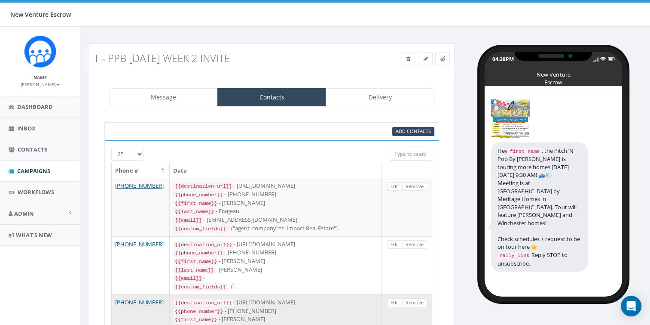
scroll to position [113, 0]
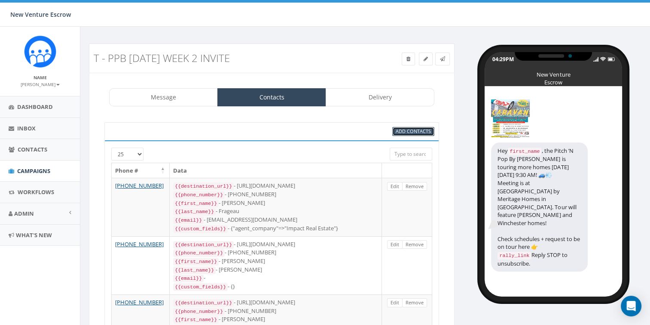
click at [410, 132] on span "Add Contacts" at bounding box center [413, 131] width 35 height 6
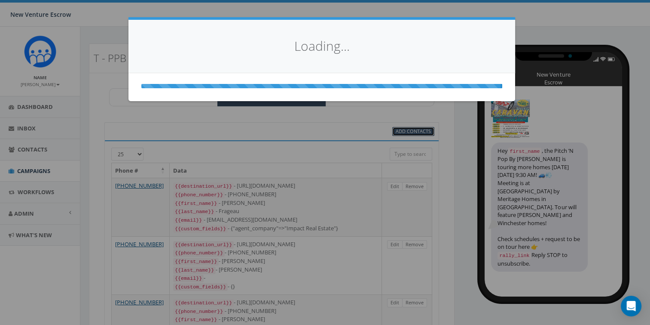
select select
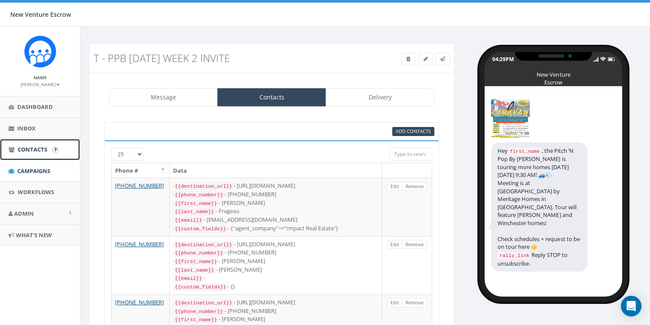
click at [28, 153] on link "Contacts" at bounding box center [40, 149] width 80 height 21
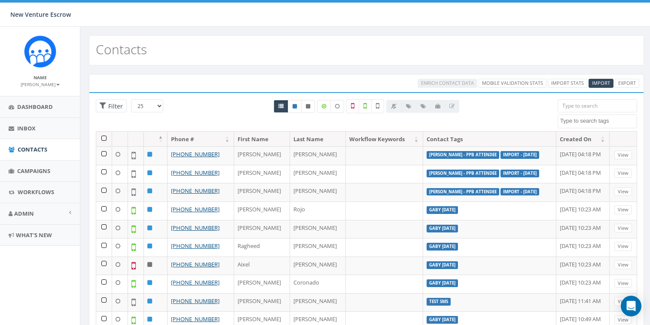
select select
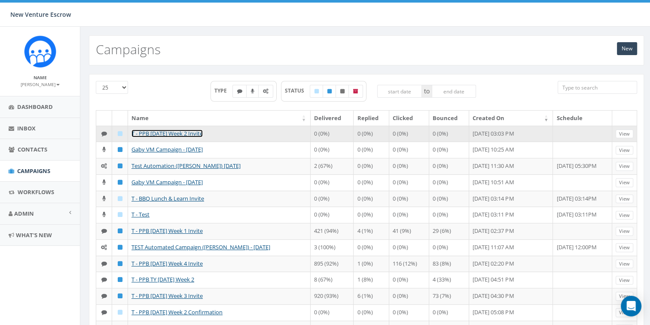
click at [178, 132] on link "T - PPB [DATE] Week 2 Invite" at bounding box center [167, 133] width 71 height 8
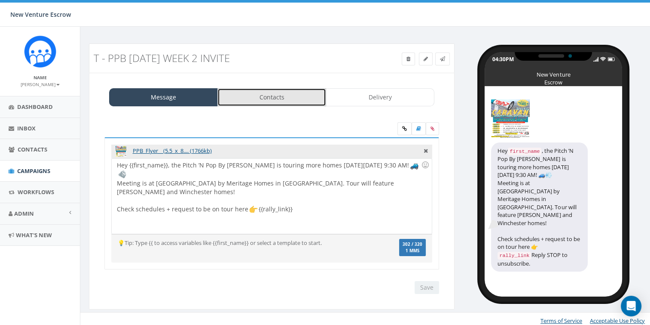
click at [267, 96] on link "Contacts" at bounding box center [272, 97] width 109 height 18
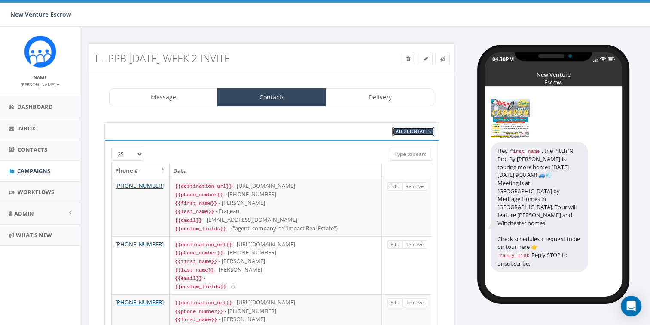
click at [407, 132] on span "Add Contacts" at bounding box center [413, 131] width 35 height 6
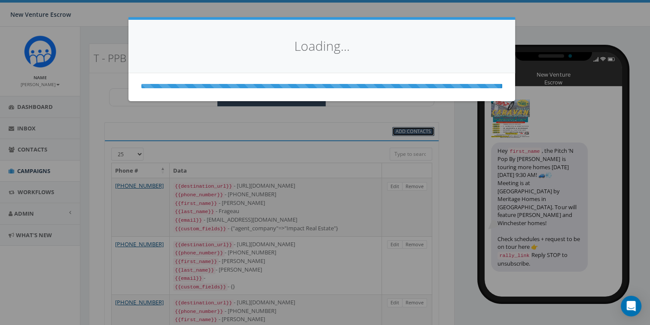
select select
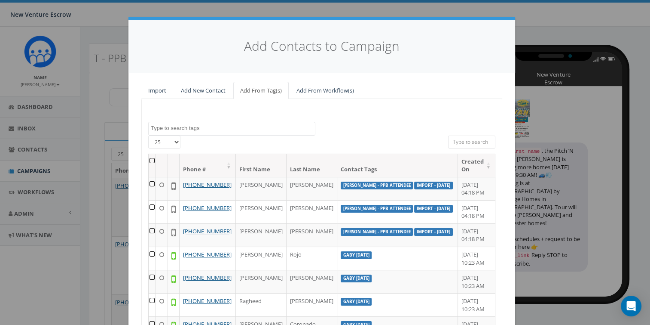
click at [240, 123] on span at bounding box center [231, 129] width 167 height 14
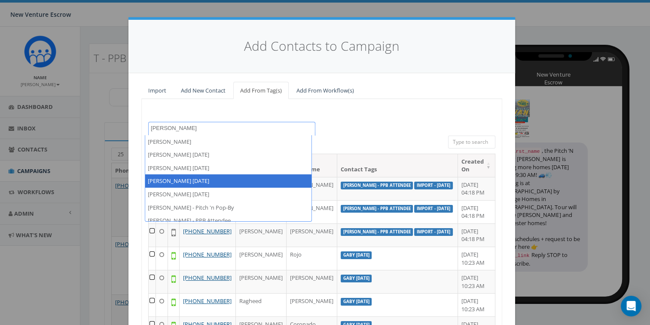
type textarea "tamarra"
select select "Tamarra August 29 2025"
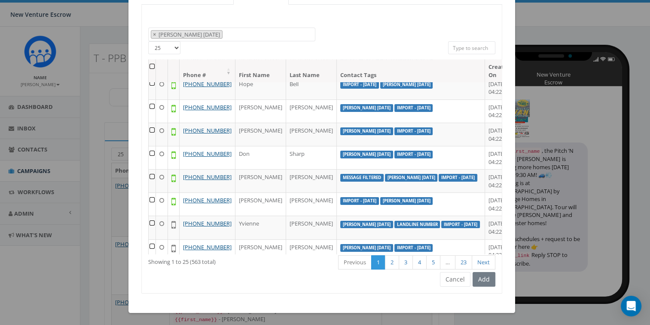
scroll to position [86, 0]
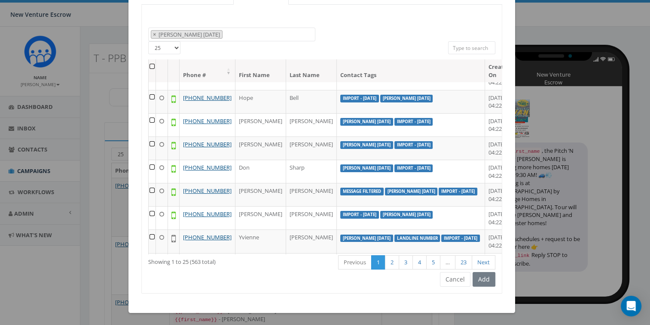
click at [150, 64] on th at bounding box center [152, 70] width 7 height 23
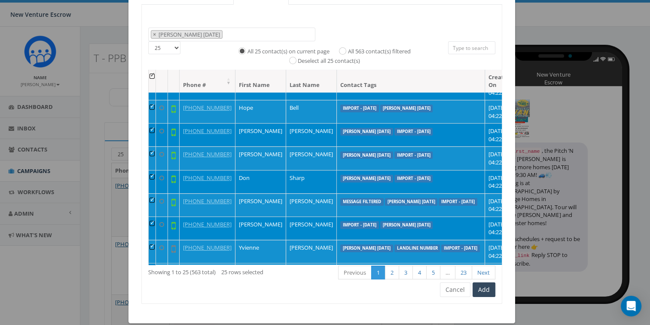
click at [348, 47] on label "All 563 contact(s) filtered" at bounding box center [379, 51] width 63 height 9
click at [345, 47] on input "All 563 contact(s) filtered" at bounding box center [345, 50] width 6 height 6
radio input "true"
click at [475, 287] on button "Add" at bounding box center [484, 289] width 23 height 15
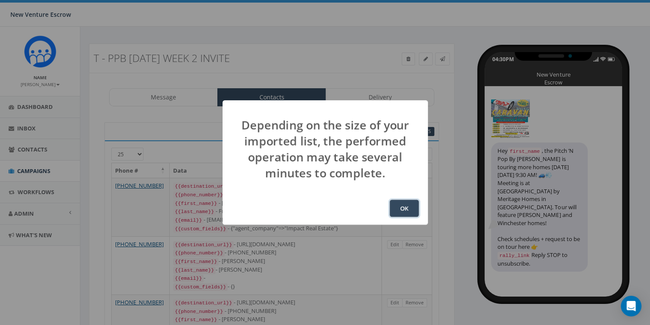
click at [405, 208] on button "OK" at bounding box center [404, 207] width 29 height 17
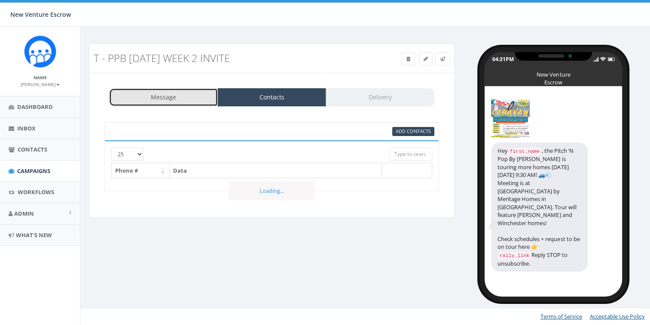
click at [161, 95] on link "Message" at bounding box center [163, 97] width 109 height 18
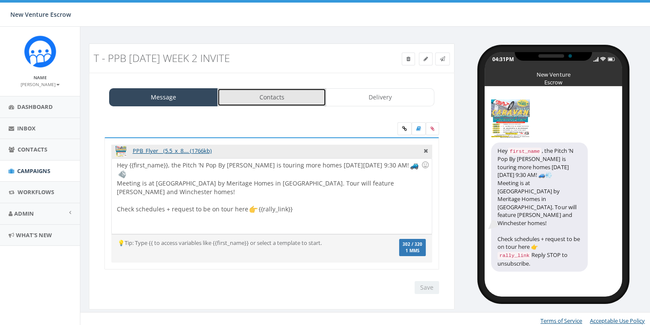
click at [245, 97] on link "Contacts" at bounding box center [272, 97] width 109 height 18
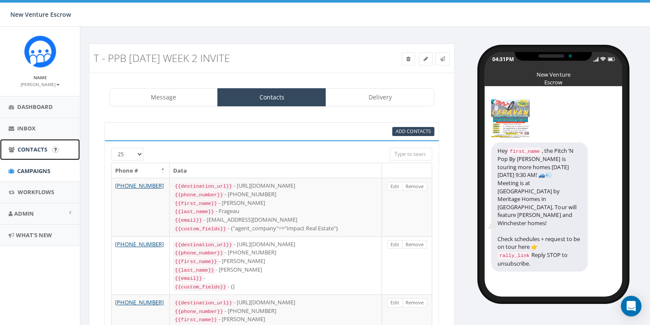
click at [39, 147] on span "Contacts" at bounding box center [33, 149] width 30 height 8
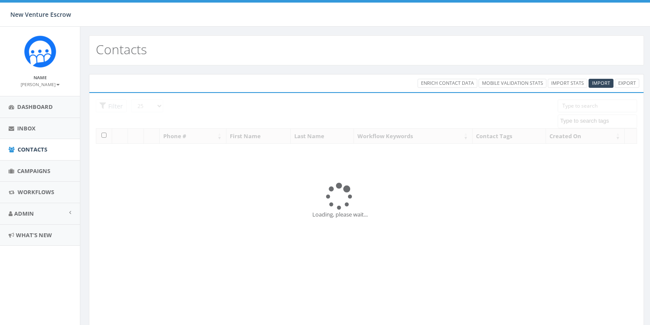
select select
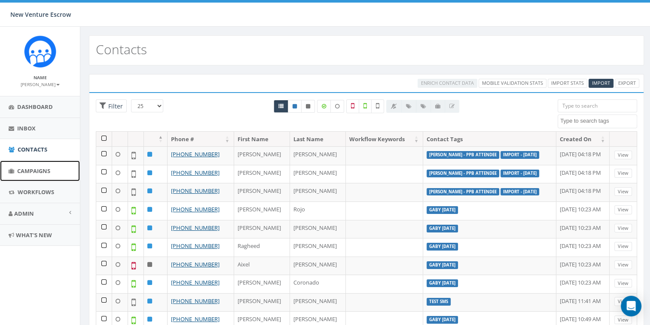
click at [32, 170] on span "Campaigns" at bounding box center [33, 171] width 33 height 8
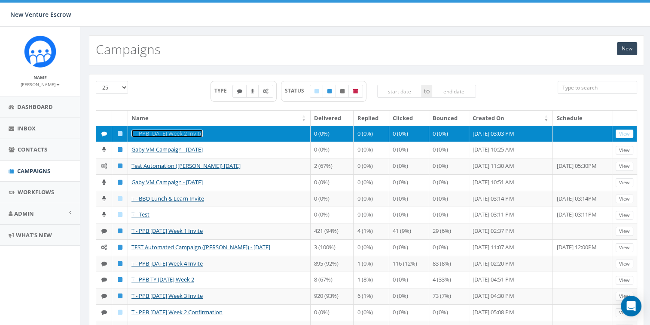
click at [144, 132] on link "T - PPB [DATE] Week 2 Invite" at bounding box center [167, 133] width 71 height 8
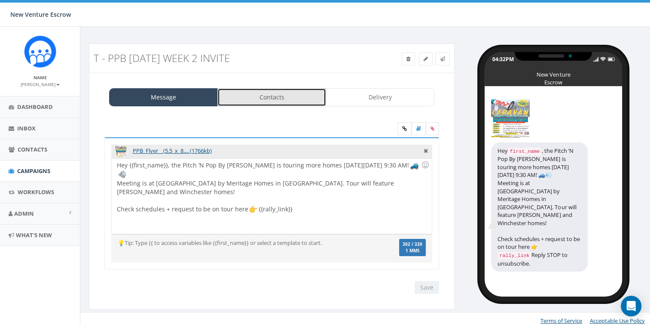
click at [265, 103] on link "Contacts" at bounding box center [272, 97] width 109 height 18
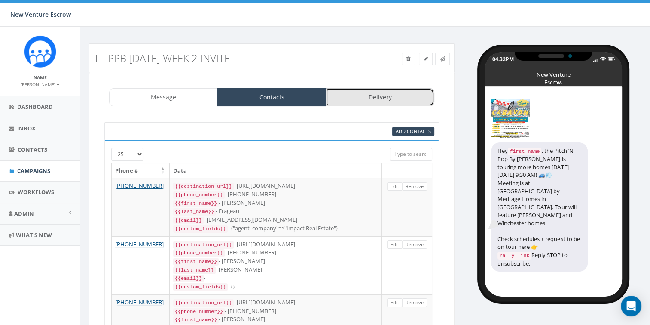
click at [349, 93] on link "Delivery" at bounding box center [380, 97] width 109 height 18
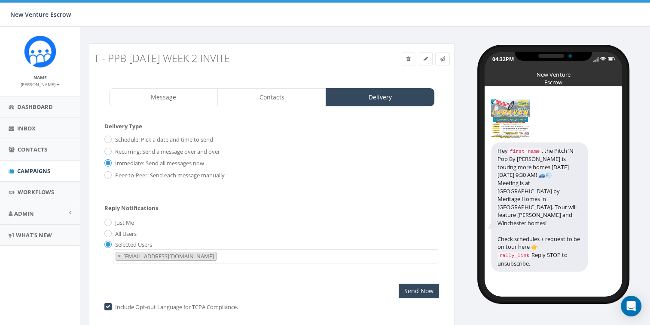
click at [475, 211] on div "04:32PM New Venture Escrow Hey first_name , the Pitch ’N Pop By [PERSON_NAME] i…" at bounding box center [556, 169] width 190 height 253
click at [420, 287] on input "Send Now" at bounding box center [419, 290] width 40 height 15
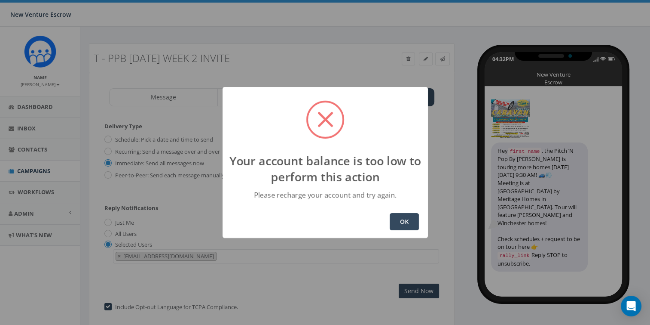
click at [402, 221] on button "OK" at bounding box center [404, 221] width 29 height 17
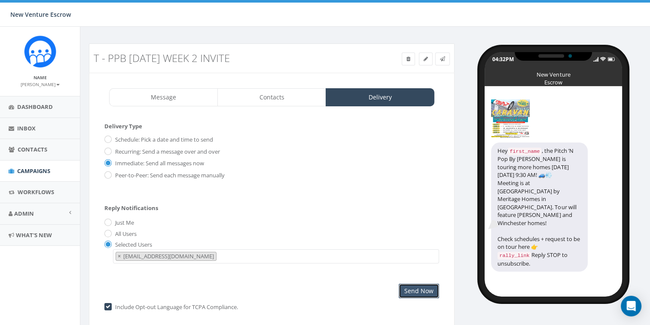
click at [403, 285] on input "Send Now" at bounding box center [419, 290] width 40 height 15
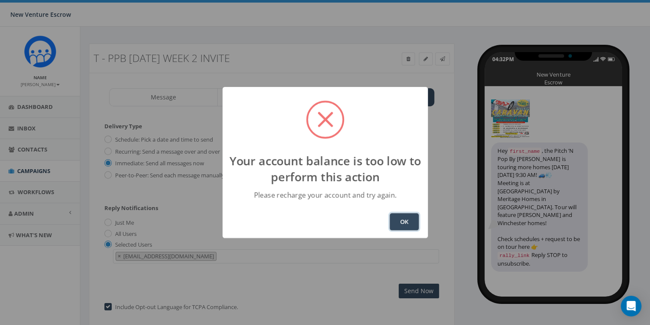
click at [403, 224] on button "OK" at bounding box center [404, 221] width 29 height 17
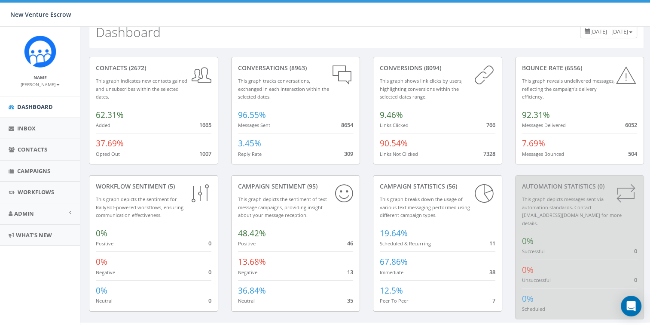
scroll to position [22, 0]
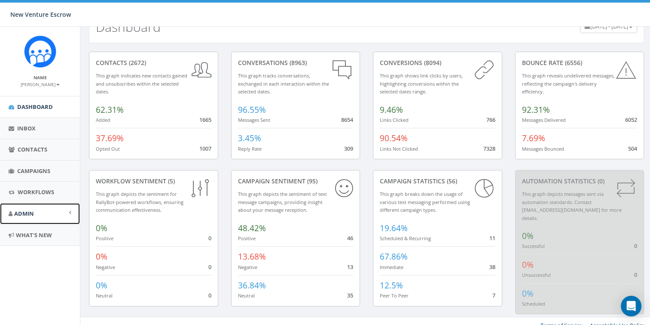
click at [48, 216] on link "Admin" at bounding box center [40, 213] width 80 height 21
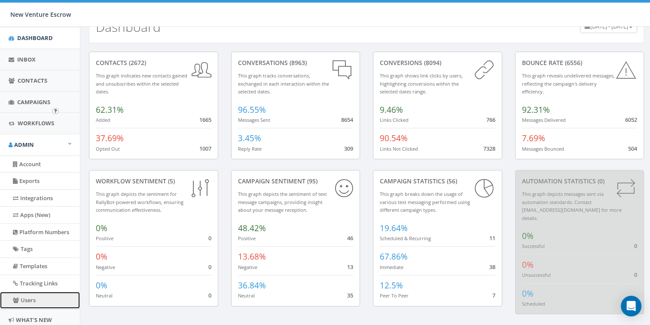
scroll to position [53, 0]
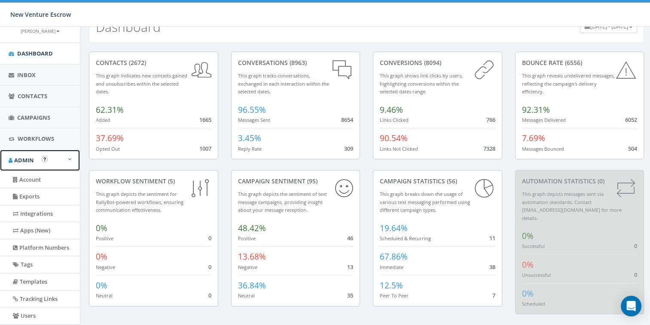
click at [46, 155] on link "Admin" at bounding box center [40, 160] width 80 height 21
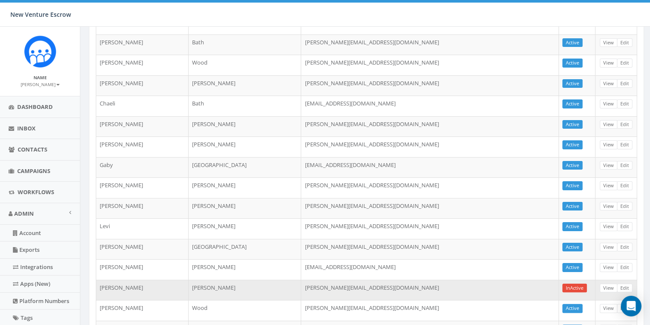
scroll to position [216, 0]
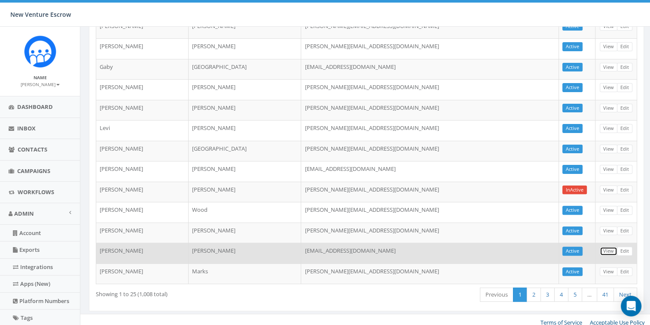
click at [604, 246] on link "View" at bounding box center [609, 250] width 18 height 9
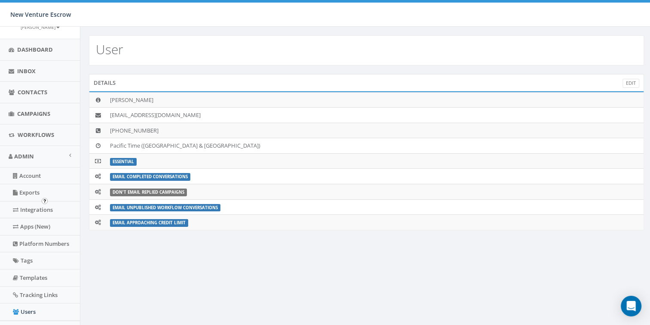
scroll to position [10, 0]
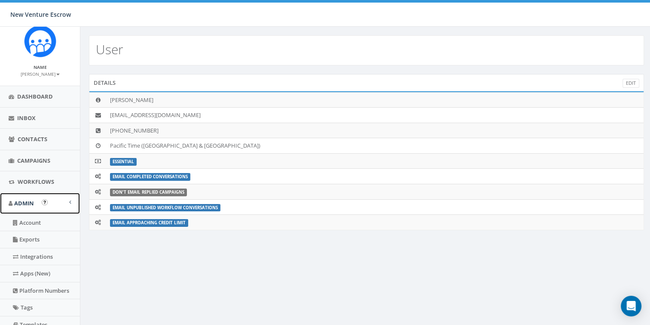
click at [60, 202] on link "Admin" at bounding box center [40, 203] width 80 height 21
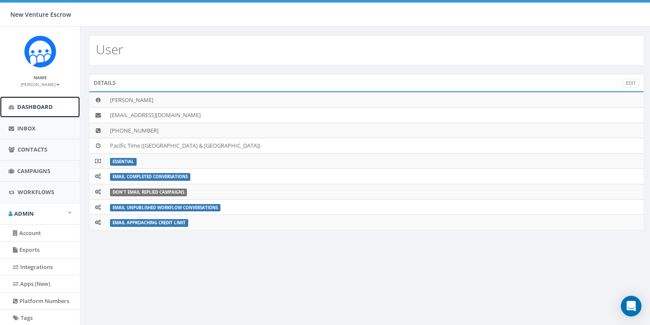
click at [52, 114] on link "Dashboard" at bounding box center [40, 106] width 80 height 21
click at [49, 84] on small "[PERSON_NAME]" at bounding box center [40, 84] width 39 height 6
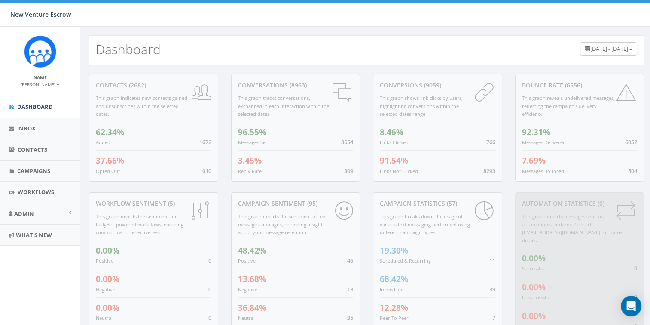
click at [42, 84] on small "[PERSON_NAME]" at bounding box center [40, 84] width 39 height 6
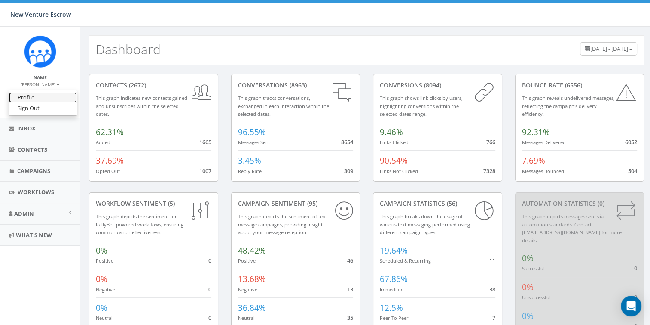
click at [40, 96] on link "Profile" at bounding box center [43, 97] width 68 height 11
